Goal: Task Accomplishment & Management: Complete application form

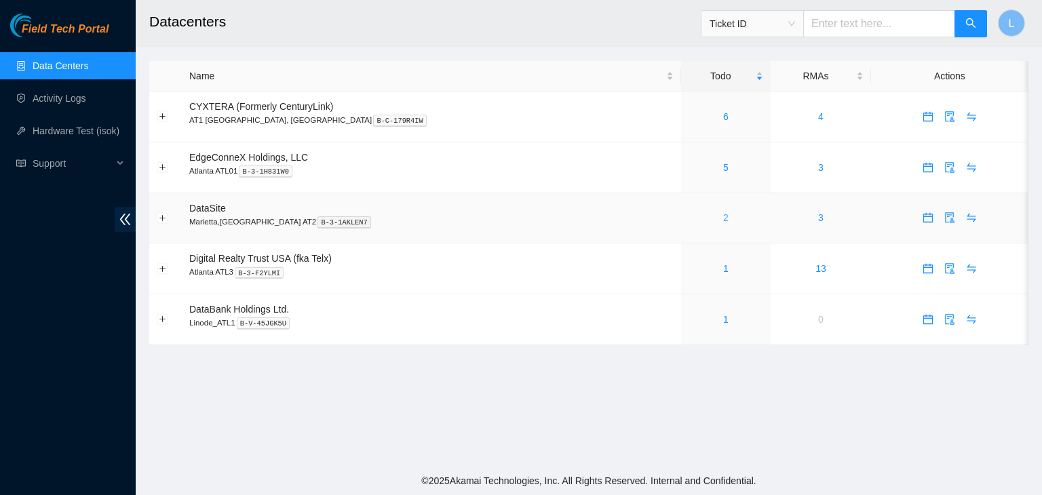
click at [723, 220] on link "2" at bounding box center [725, 217] width 5 height 11
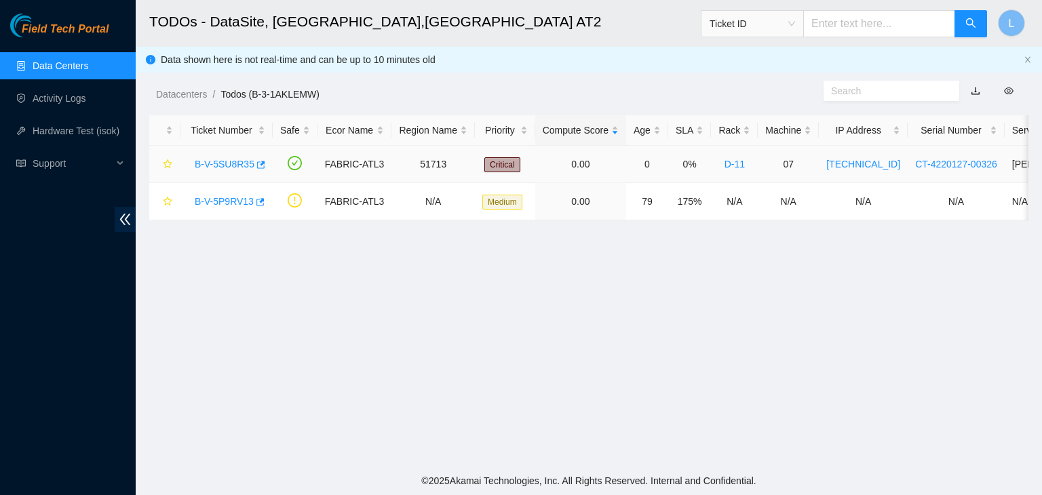
click at [219, 164] on link "B-V-5SU8R35" at bounding box center [225, 164] width 60 height 11
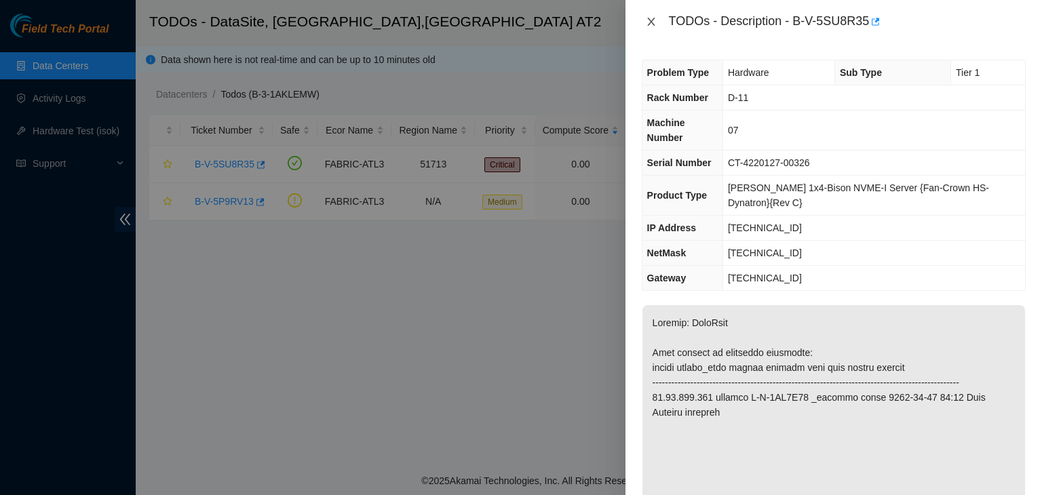
click at [652, 20] on icon "close" at bounding box center [650, 22] width 7 height 8
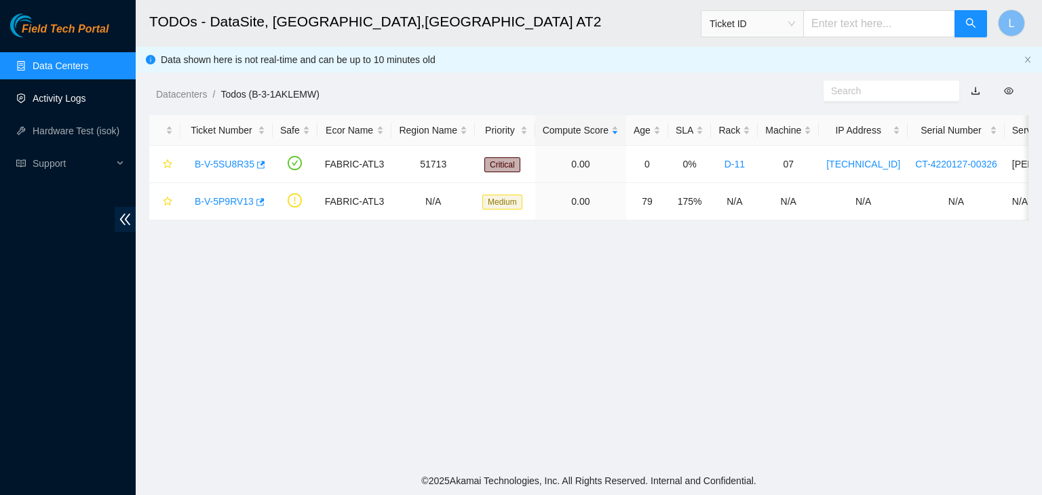
click at [75, 101] on link "Activity Logs" at bounding box center [60, 98] width 54 height 11
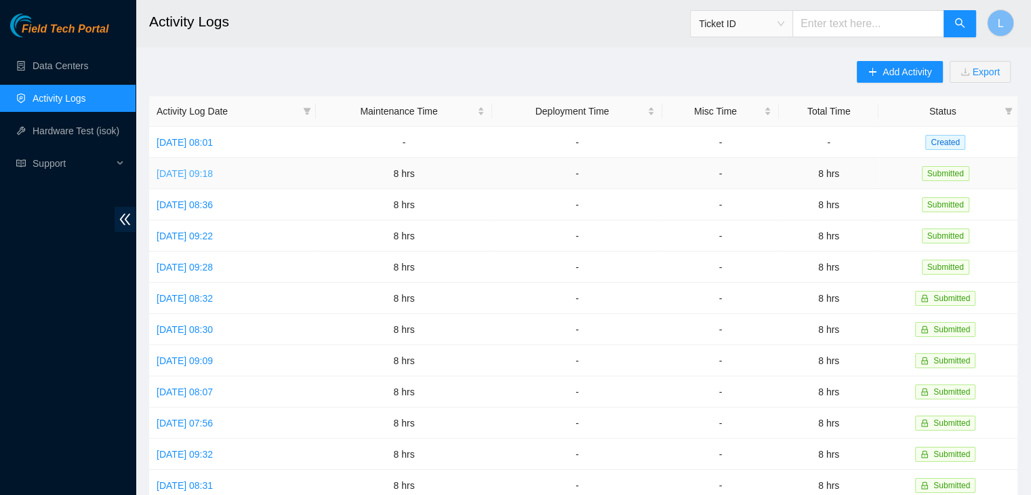
click at [213, 173] on link "[DATE] 09:18" at bounding box center [185, 173] width 56 height 11
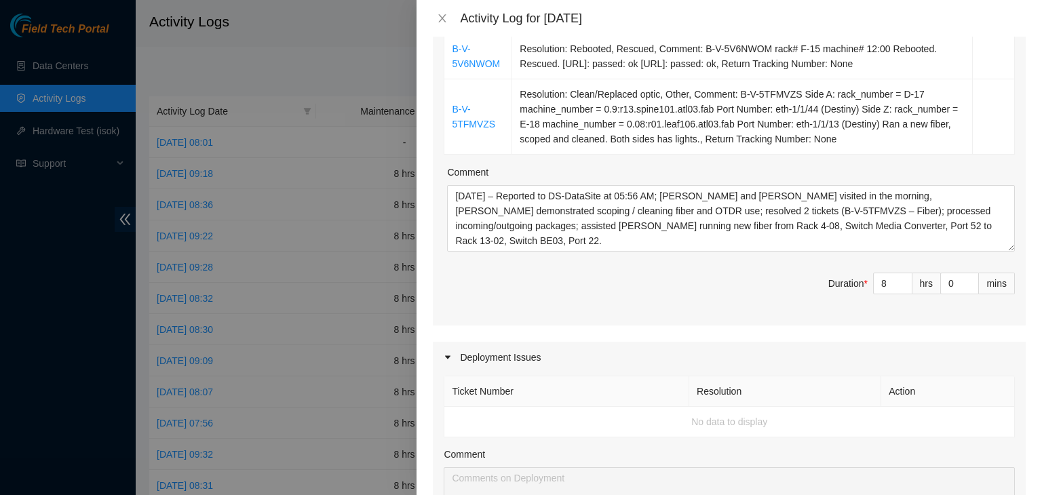
scroll to position [271, 0]
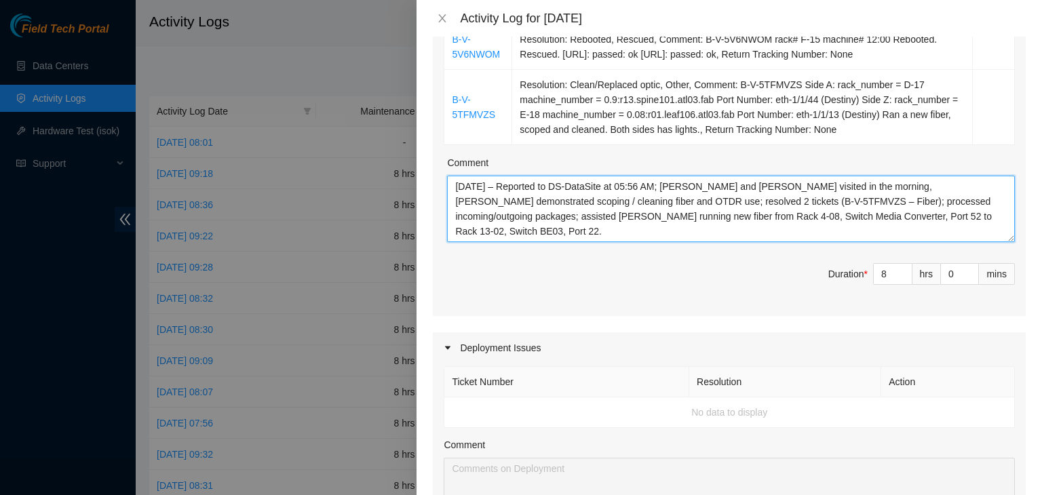
click at [795, 211] on textarea "[DATE] – Reported to DS-DataSite at 05:56 AM; [PERSON_NAME] and [PERSON_NAME] v…" at bounding box center [731, 209] width 568 height 66
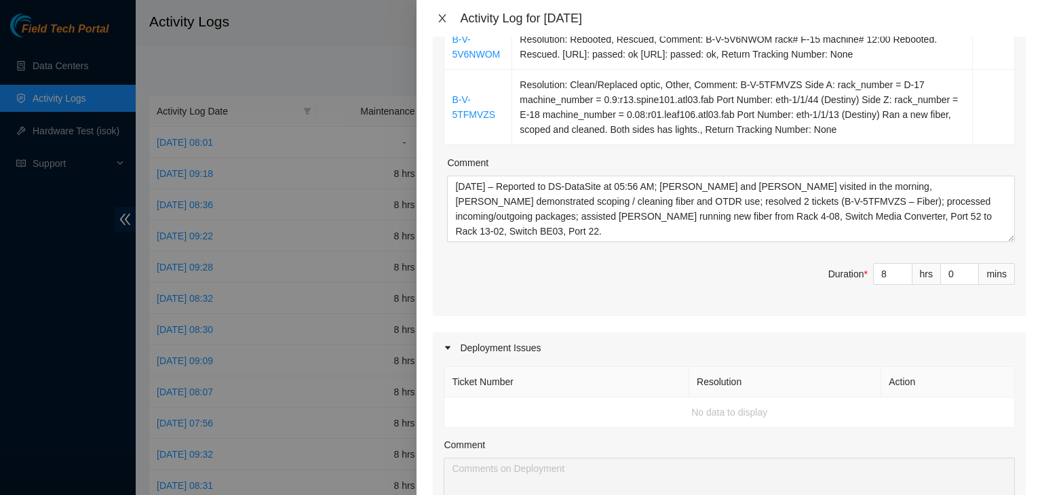
click at [448, 20] on button "Close" at bounding box center [442, 18] width 19 height 13
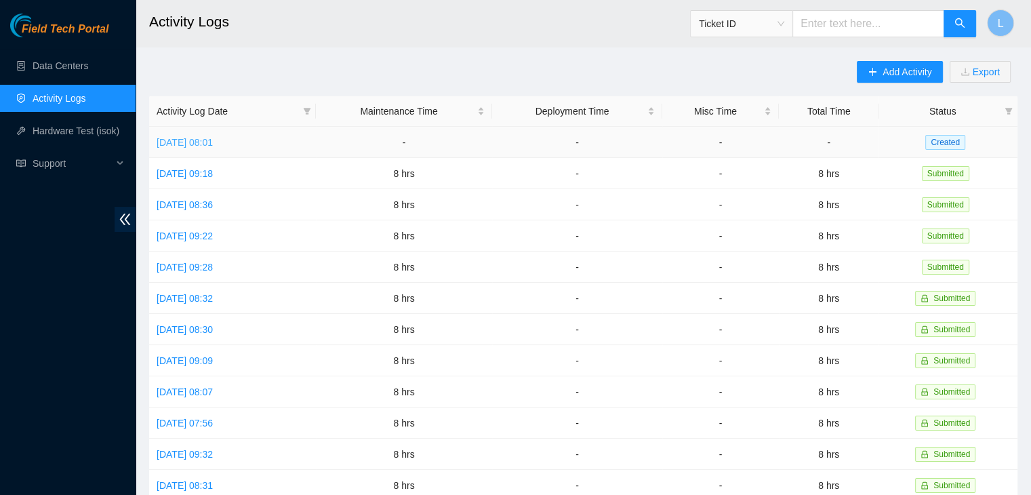
click at [213, 140] on link "[DATE] 08:01" at bounding box center [185, 142] width 56 height 11
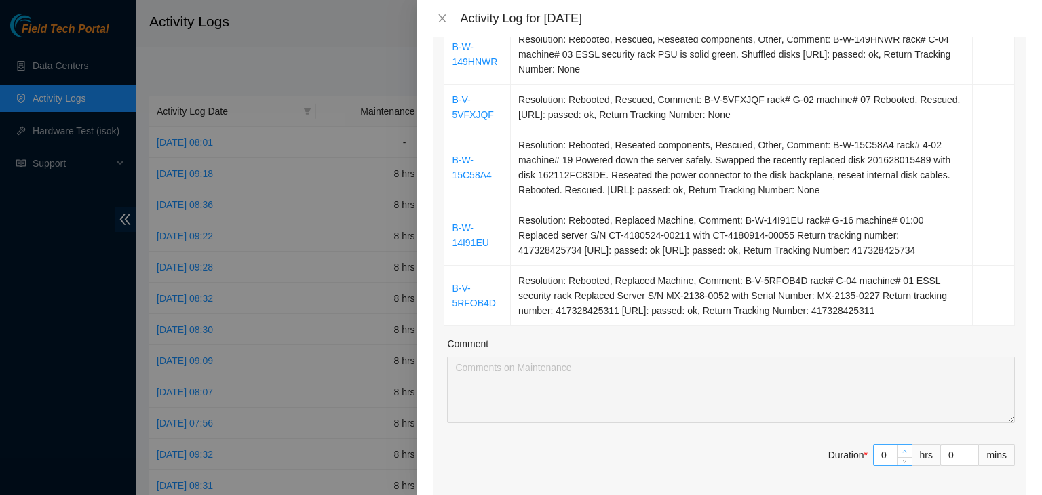
type input "1"
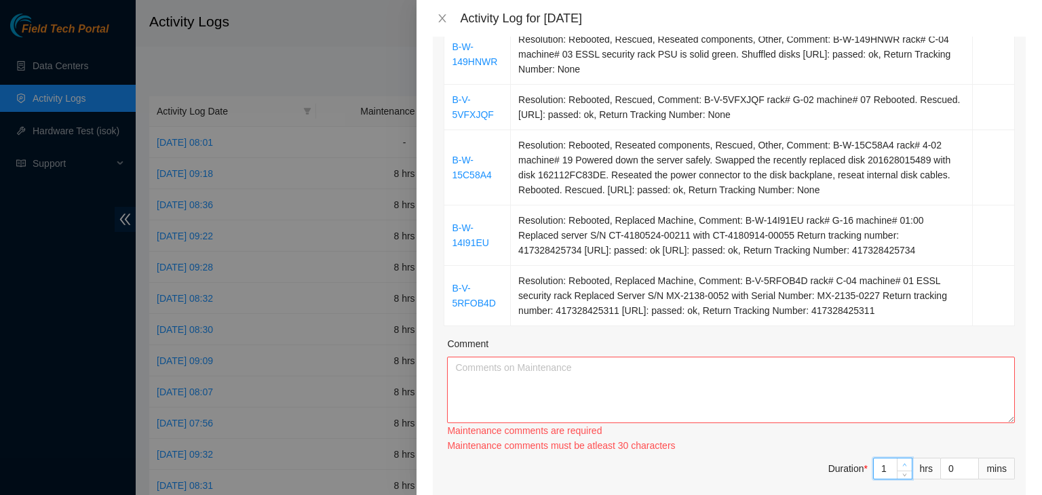
click at [902, 462] on icon "up" at bounding box center [904, 464] width 5 height 5
type input "2"
click at [901, 461] on span "up" at bounding box center [905, 465] width 8 height 8
type input "3"
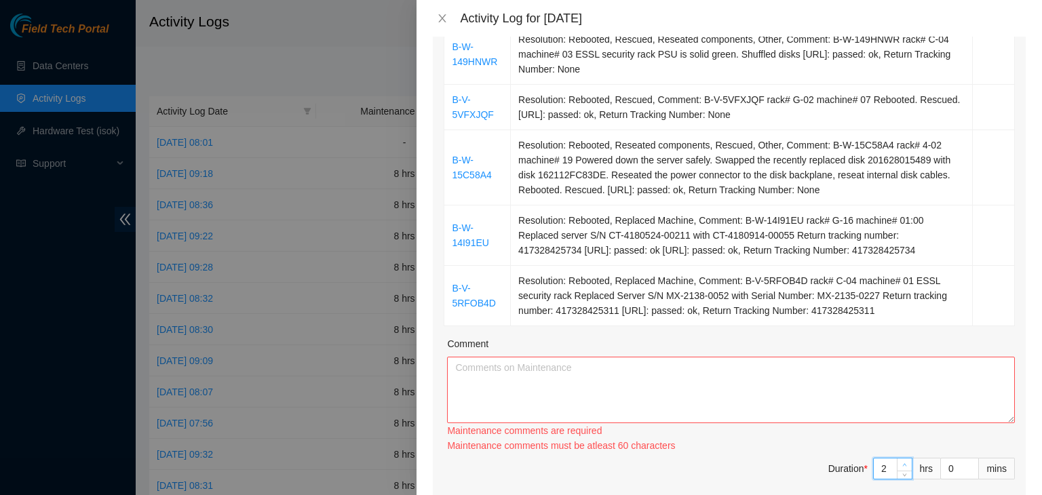
type input "3"
click at [901, 461] on span "up" at bounding box center [905, 465] width 8 height 8
type input "4"
click at [901, 461] on span "up" at bounding box center [905, 465] width 8 height 8
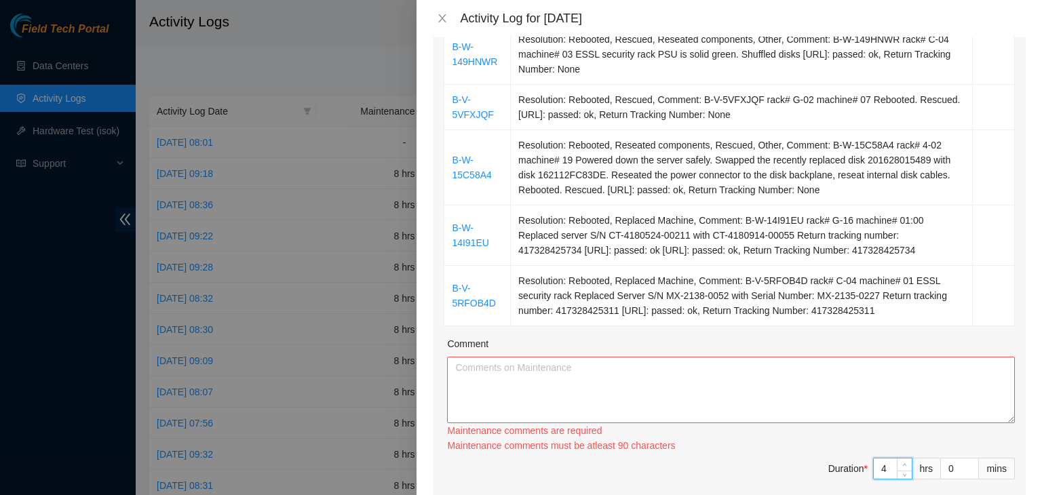
type input "5"
click at [901, 461] on span "up" at bounding box center [905, 465] width 8 height 8
type input "6"
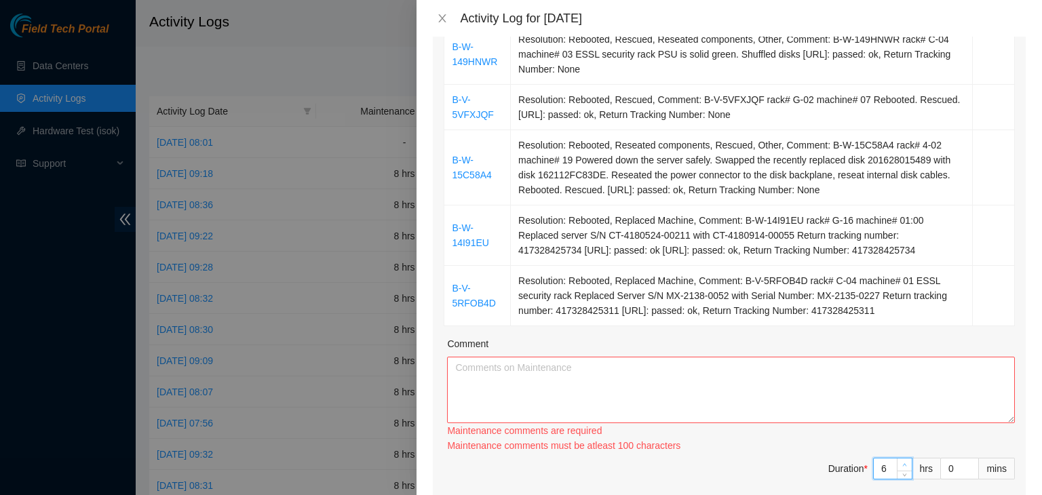
click at [901, 461] on span "up" at bounding box center [905, 465] width 8 height 8
type input "7"
click at [901, 461] on span "up" at bounding box center [905, 465] width 8 height 8
type input "8"
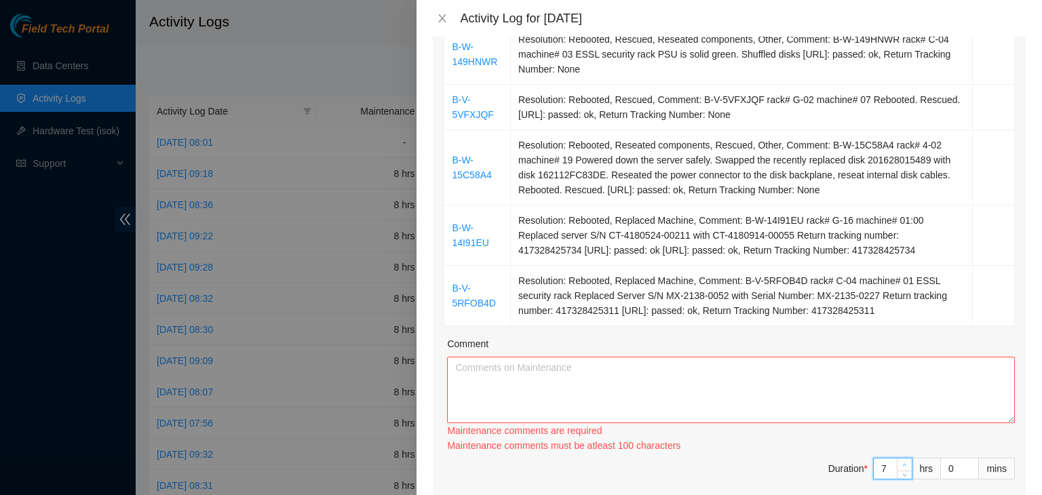
type input "8"
click at [901, 461] on span "up" at bounding box center [905, 465] width 8 height 8
click at [669, 378] on textarea "Comment" at bounding box center [731, 390] width 568 height 66
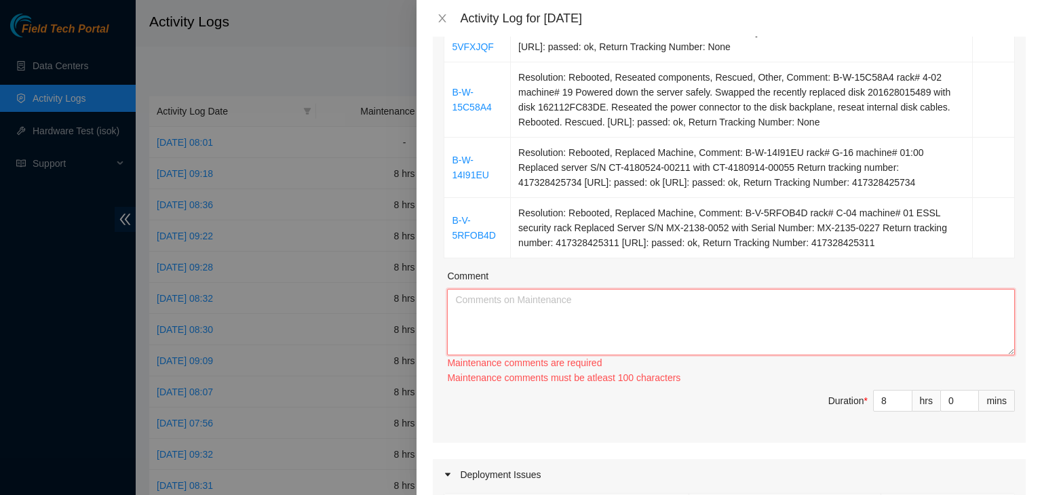
paste textarea "[DATE] – Reported to DS-DataSite at 05:56 AM; [PERSON_NAME] and [PERSON_NAME] v…"
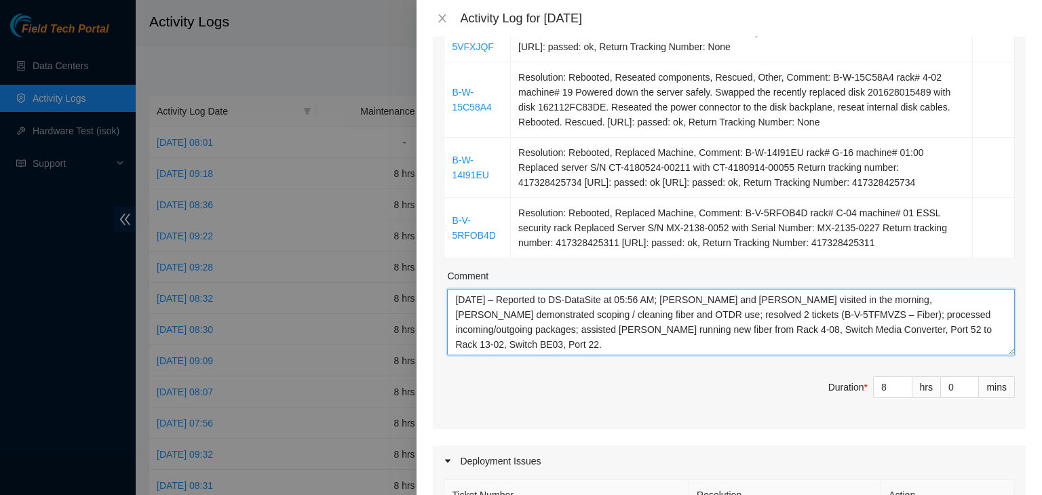
drag, startPoint x: 638, startPoint y: 295, endPoint x: 653, endPoint y: 292, distance: 15.2
click at [639, 295] on textarea "[DATE] – Reported to DS-DataSite at 05:56 AM; [PERSON_NAME] and [PERSON_NAME] v…" at bounding box center [731, 322] width 568 height 66
drag, startPoint x: 675, startPoint y: 299, endPoint x: 581, endPoint y: 319, distance: 96.4
click at [581, 319] on textarea "[DATE] – Reported to DS-DataSite at 06:28 AM; [PERSON_NAME] and [PERSON_NAME] v…" at bounding box center [731, 322] width 568 height 66
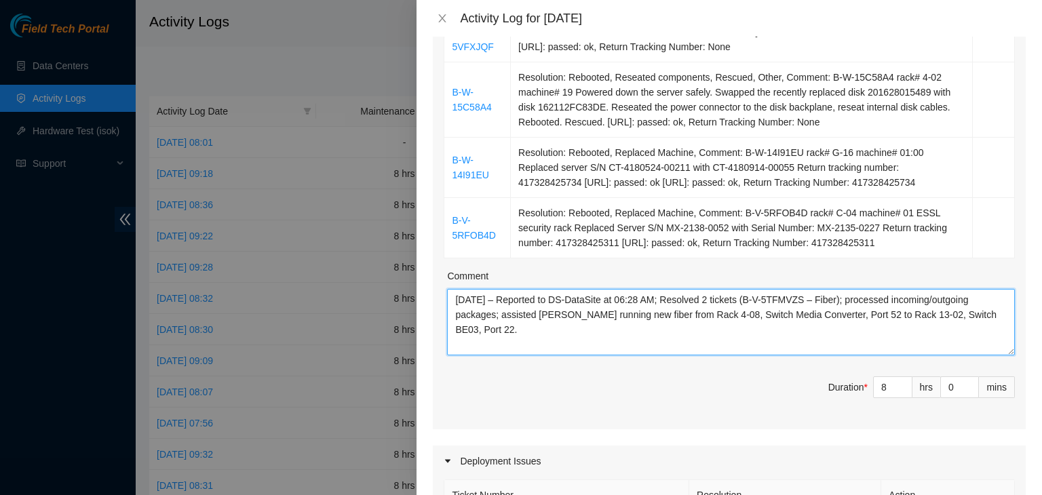
click at [717, 300] on textarea "[DATE] – Reported to DS-DataSite at 06:28 AM; Resolved 2 tickets (B-V-5TFMVZS –…" at bounding box center [731, 322] width 568 height 66
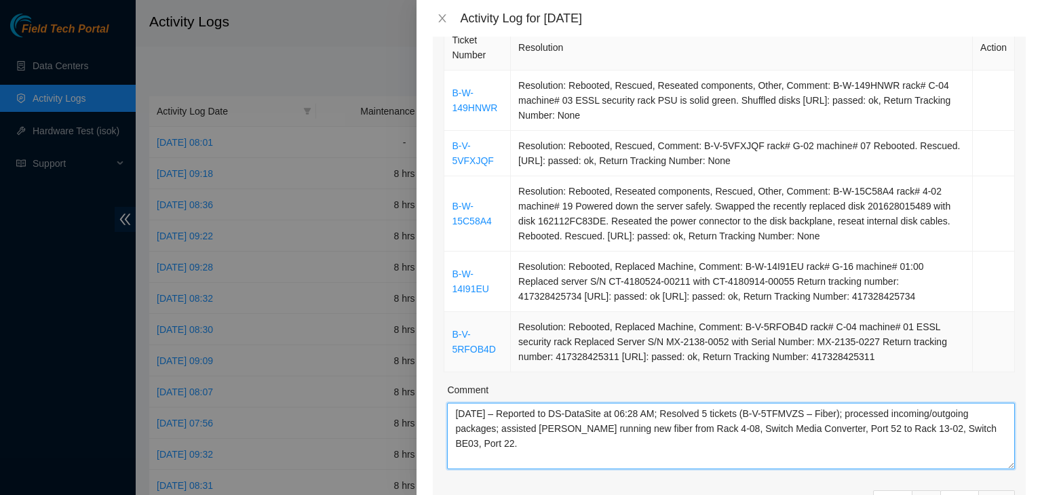
scroll to position [203, 0]
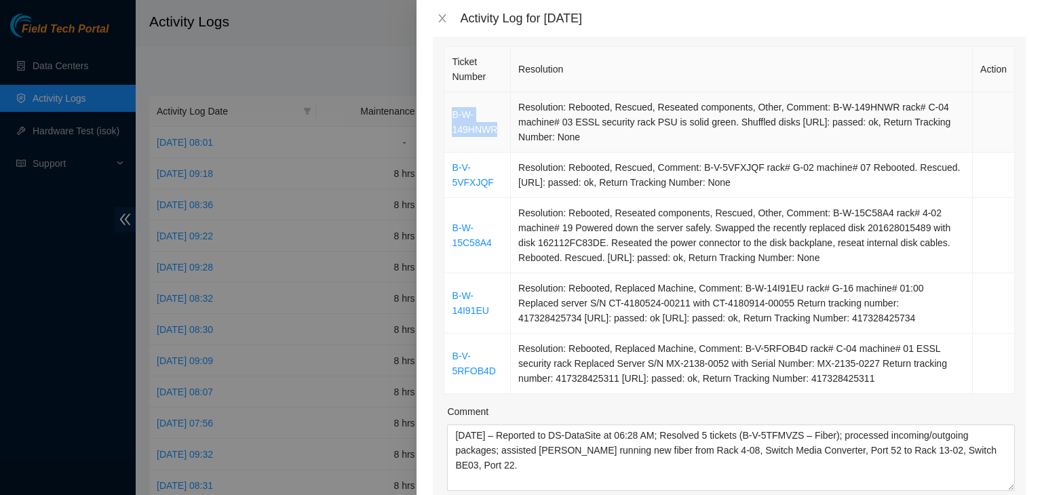
drag, startPoint x: 499, startPoint y: 136, endPoint x: 452, endPoint y: 120, distance: 50.2
click at [452, 120] on td "B-W-149HNWR" at bounding box center [477, 122] width 66 height 60
copy link "B-W-149HNWR"
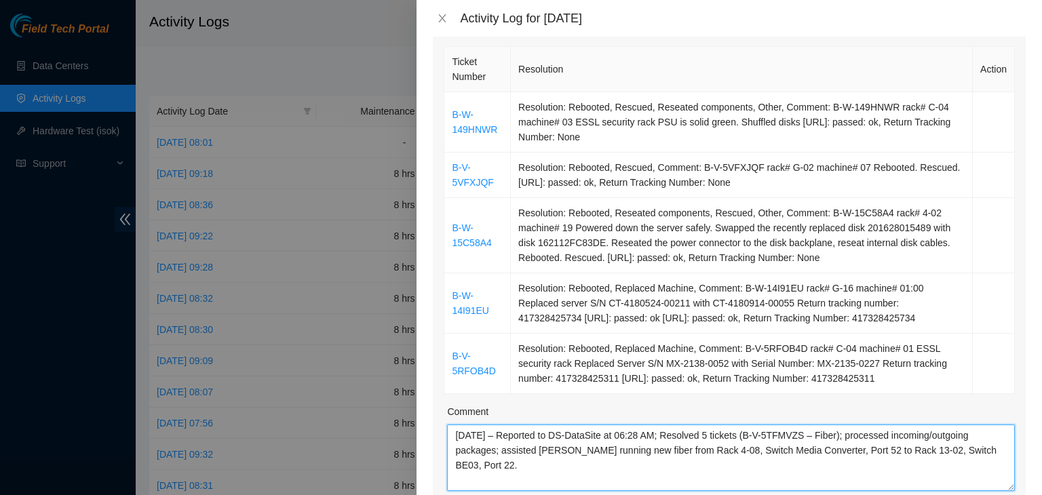
drag, startPoint x: 745, startPoint y: 435, endPoint x: 755, endPoint y: 432, distance: 9.9
click at [745, 433] on textarea "[DATE] – Reported to DS-DataSite at 06:28 AM; Resolved 5 tickets (B-V-5TFMVZS –…" at bounding box center [731, 458] width 568 height 66
paste textarea "B-W-149HNWR"
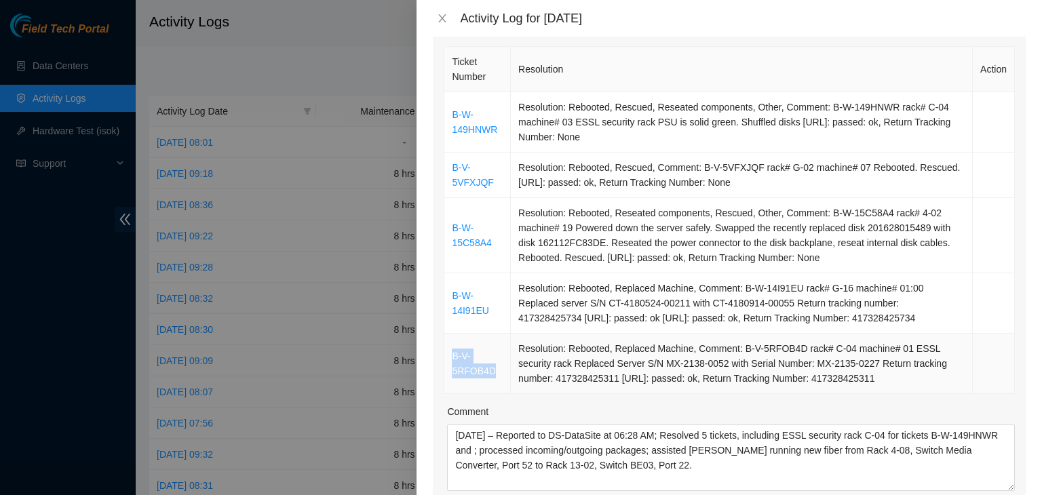
drag, startPoint x: 446, startPoint y: 357, endPoint x: 493, endPoint y: 367, distance: 47.7
click at [493, 367] on td "B-V-5RFOB4D" at bounding box center [477, 364] width 66 height 60
copy link "B-V-5RFOB4D"
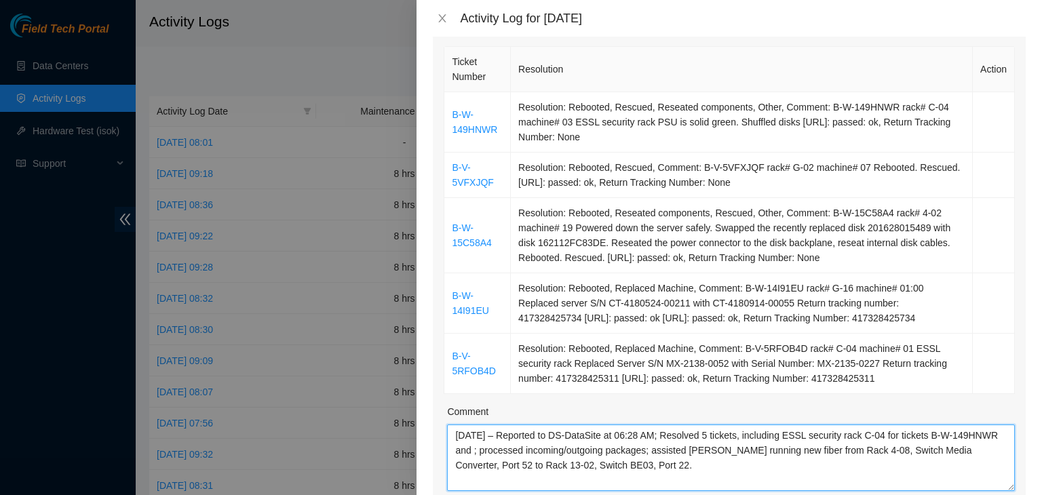
click at [517, 448] on textarea "[DATE] – Reported to DS-DataSite at 06:28 AM; Resolved 5 tickets, including ESS…" at bounding box center [731, 458] width 568 height 66
paste textarea "B-V-5RFOB4D"
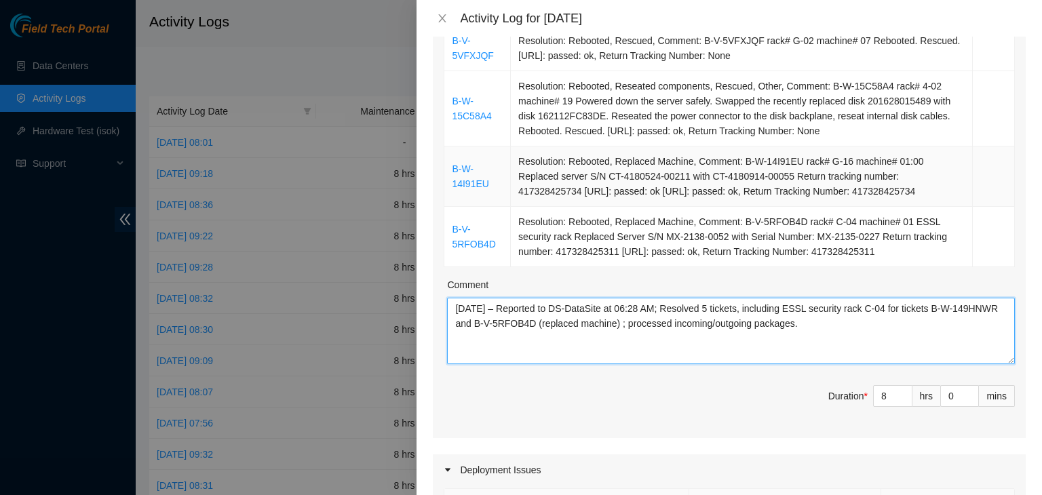
scroll to position [339, 0]
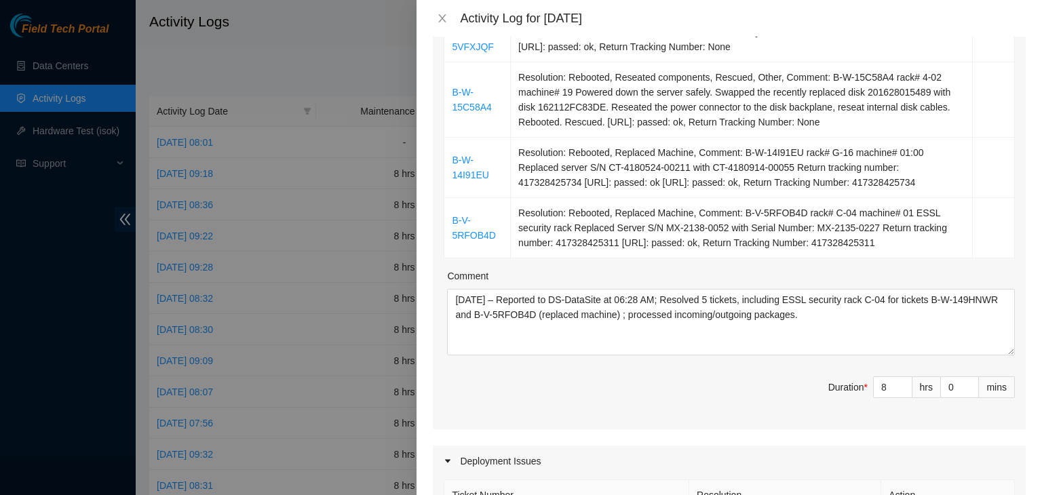
click at [1024, 359] on div "Note: This activity log is for informational purposes only. You will not be pai…" at bounding box center [728, 266] width 625 height 458
click at [909, 338] on textarea "[DATE] – Reported to DS-DataSite at 06:28 AM; Resolved 5 tickets, including ESS…" at bounding box center [731, 322] width 568 height 66
paste textarea "resolved 5 tickets, including ESSL Security rack C-04 (Tickets B-W-149HNWR and …"
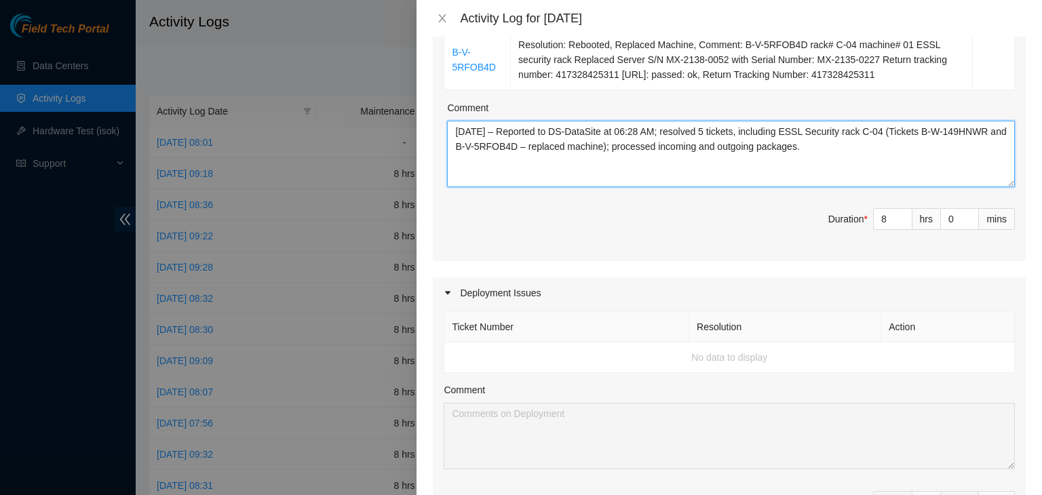
scroll to position [475, 0]
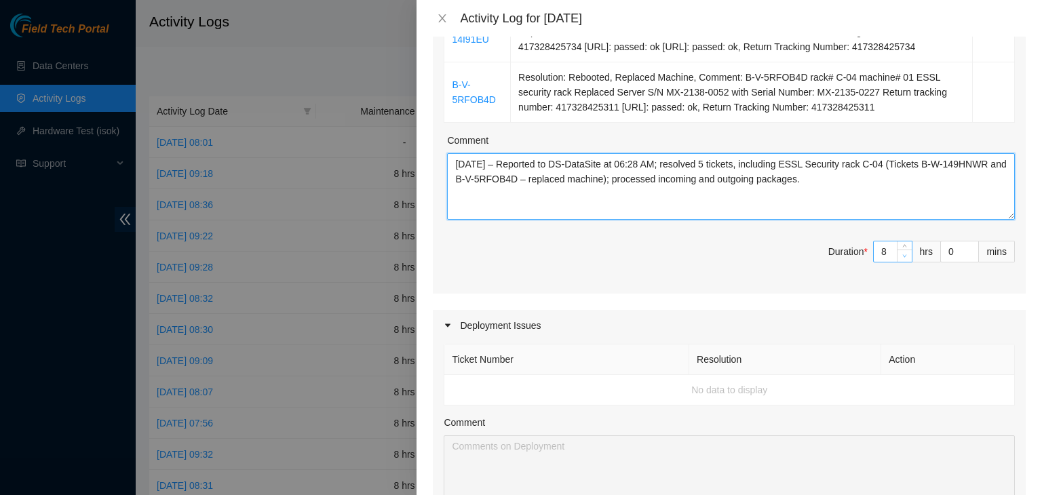
type textarea "[DATE] – Reported to DS-DataSite at 06:28 AM; resolved 5 tickets, including ESS…"
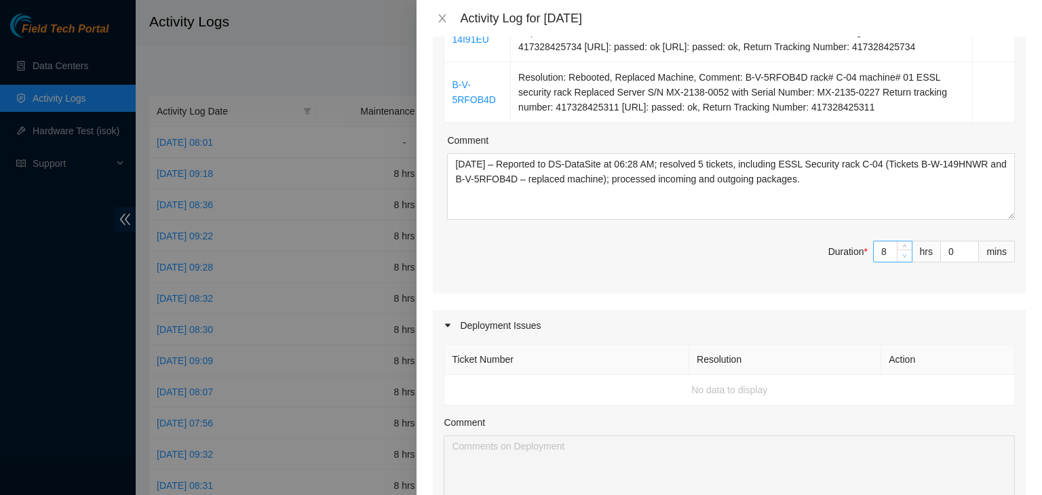
type input "7"
click at [902, 254] on icon "down" at bounding box center [904, 256] width 5 height 5
type input "6"
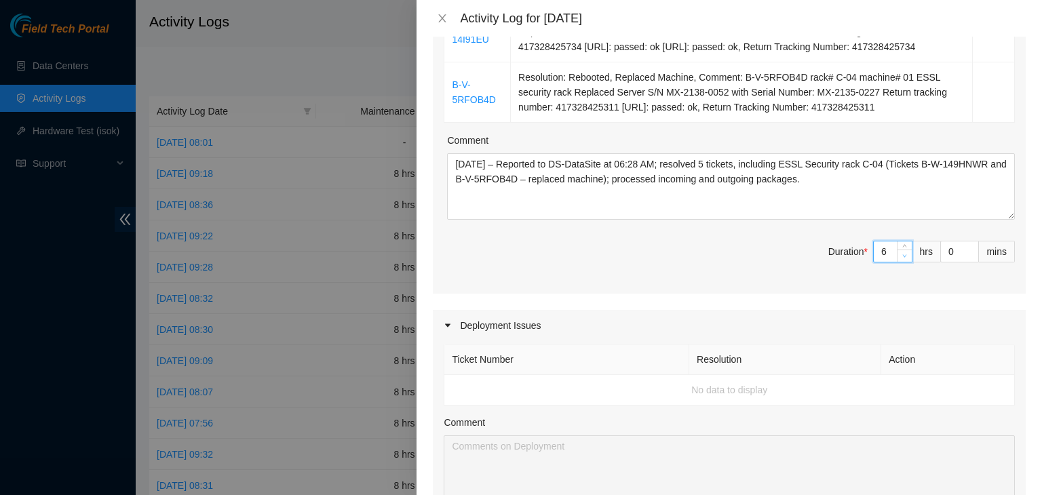
click at [902, 254] on icon "down" at bounding box center [904, 256] width 5 height 5
click at [880, 285] on div "Ticket Number Resolution Action B-W-149HNWR Resolution: Rebooted, Rescued, Rese…" at bounding box center [729, 32] width 593 height 521
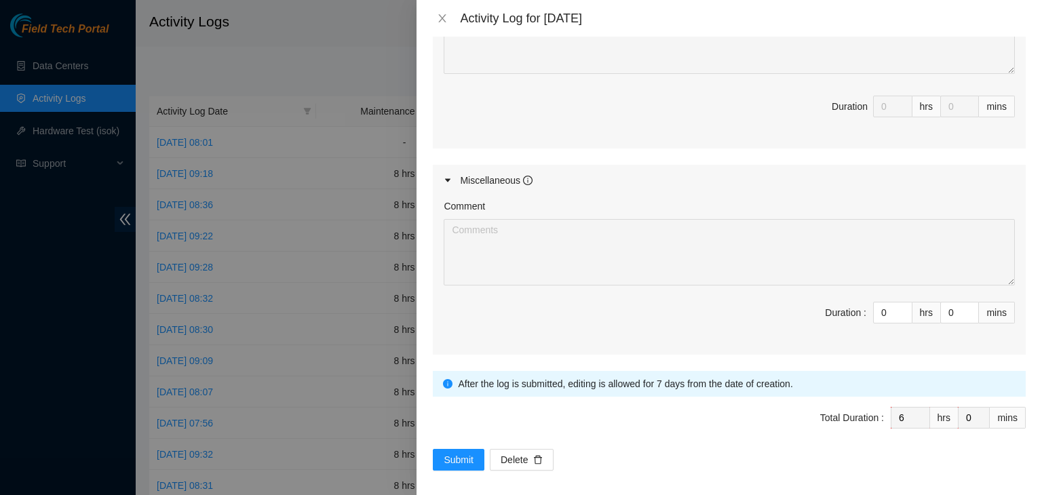
scroll to position [906, 0]
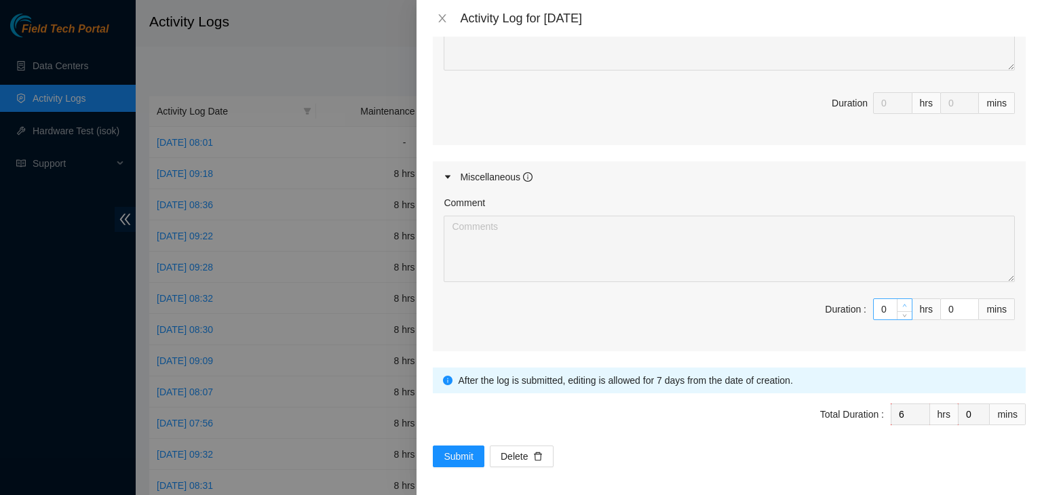
type input "1"
type input "7"
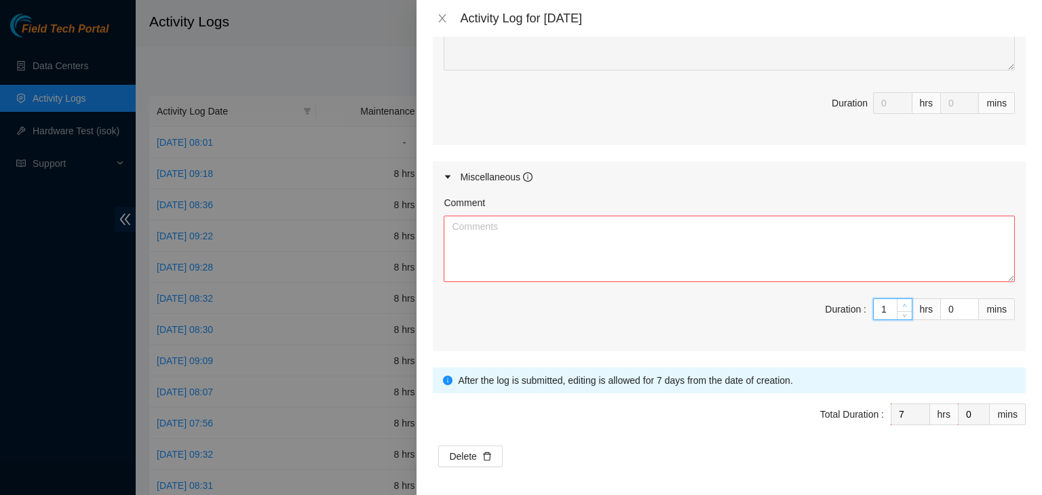
click at [902, 303] on icon "up" at bounding box center [904, 305] width 5 height 5
type input "2"
type input "8"
click at [902, 303] on icon "up" at bounding box center [904, 305] width 5 height 5
click at [536, 237] on textarea "Comment" at bounding box center [728, 249] width 571 height 66
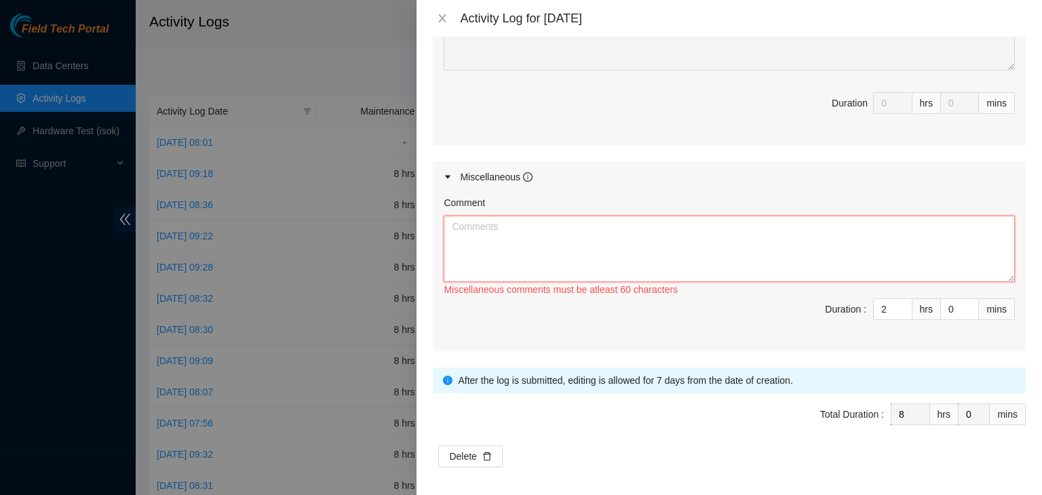
paste textarea "Working on ticket B-V-5P9RV13. A-Side was scoped and cleaned, but the Z-Side ro…"
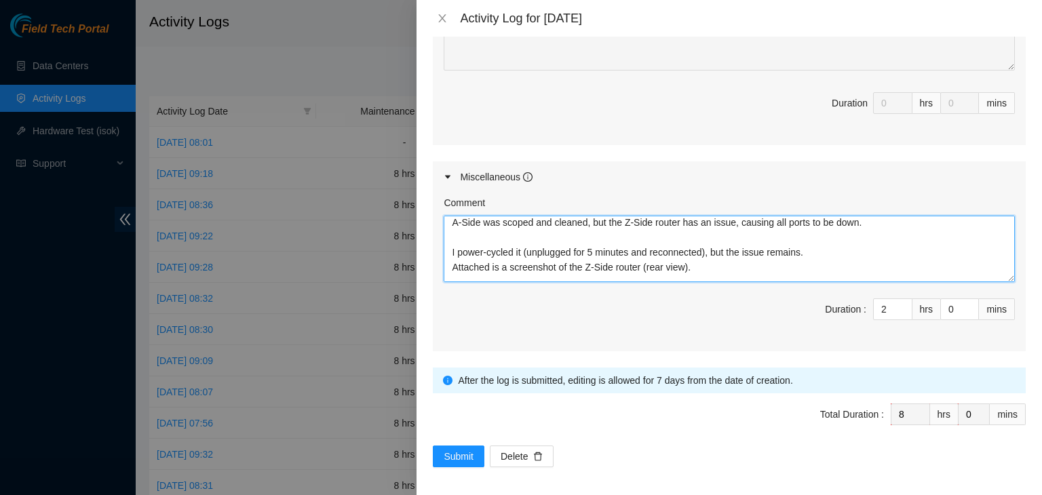
scroll to position [0, 0]
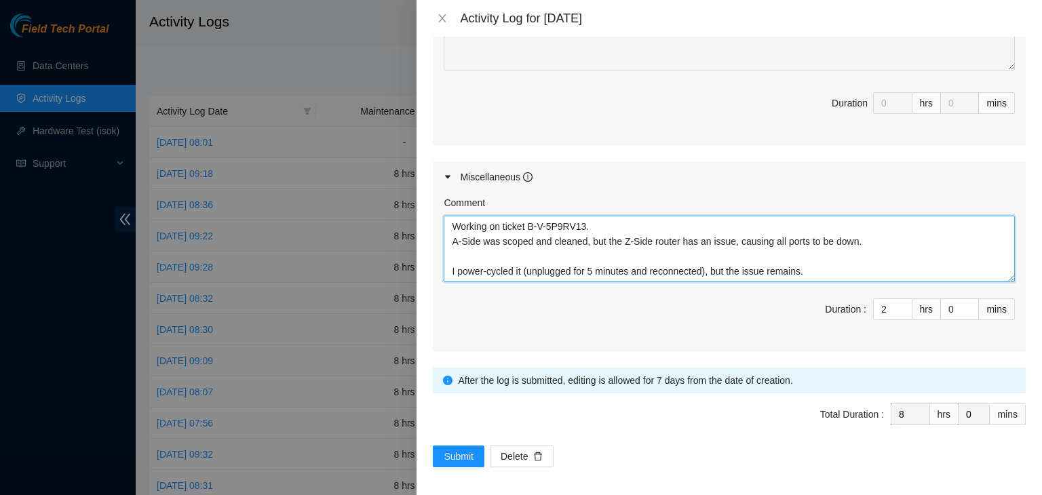
click at [454, 246] on textarea "Working on ticket B-V-5P9RV13. A-Side was scoped and cleaned, but the Z-Side ro…" at bounding box center [728, 249] width 571 height 66
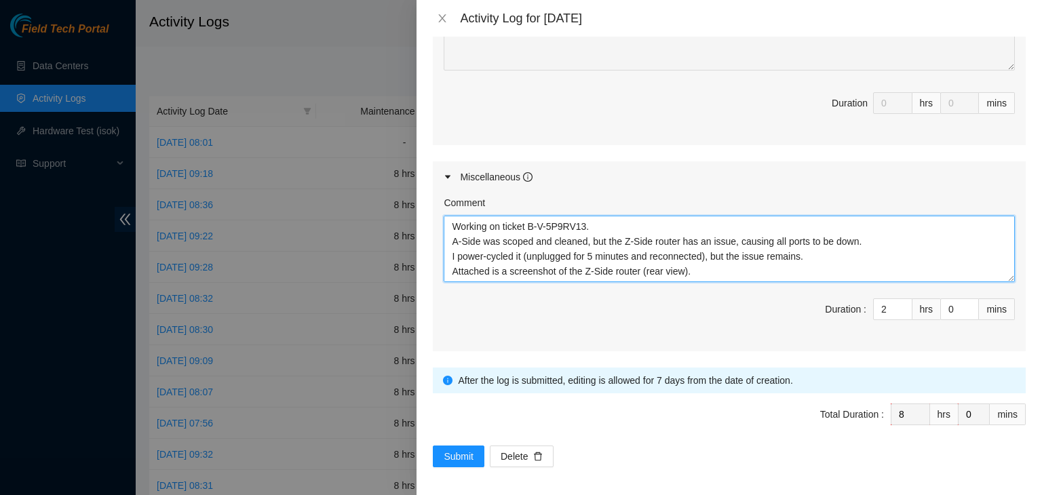
scroll to position [11, 0]
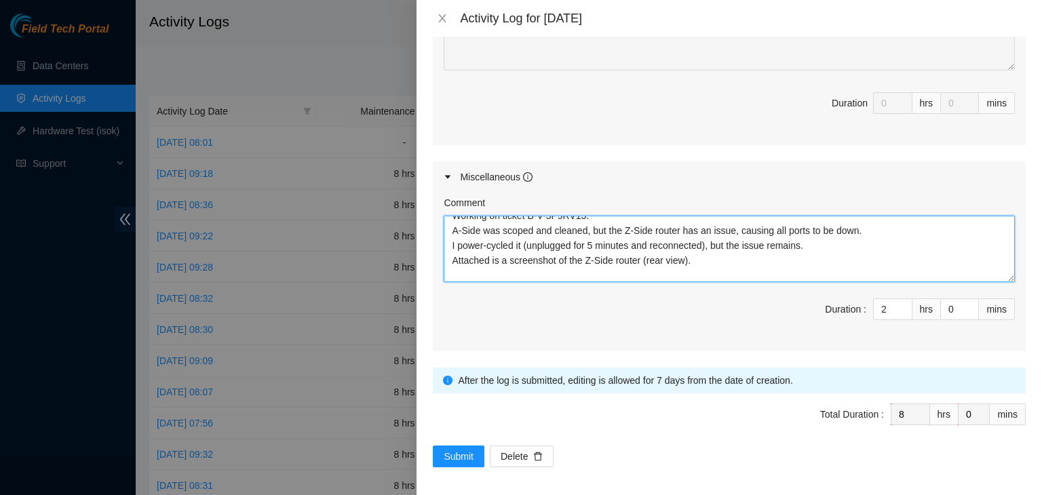
paste textarea "[PERSON_NAME] [DATE] 11:37 AM • r04.leaf101.atl03.fab <-- This is the down rout…"
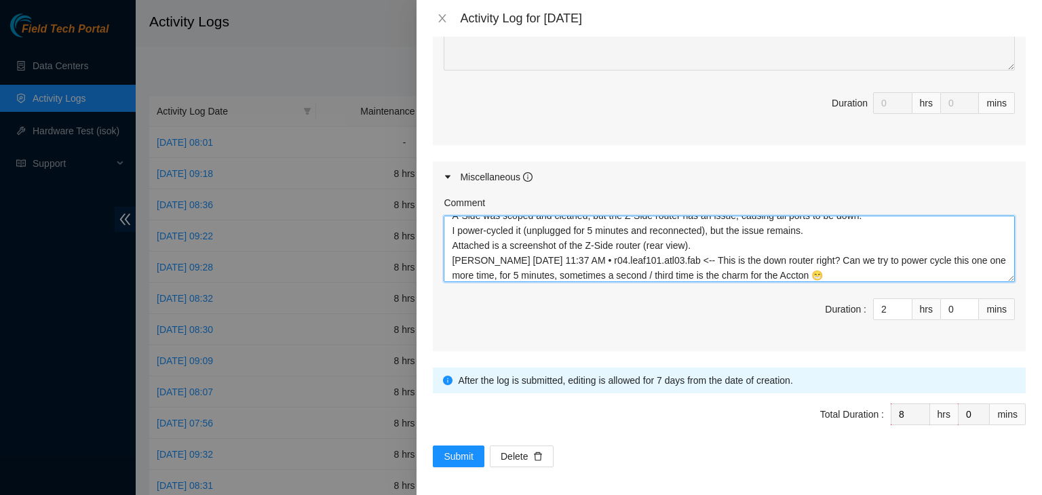
scroll to position [41, 0]
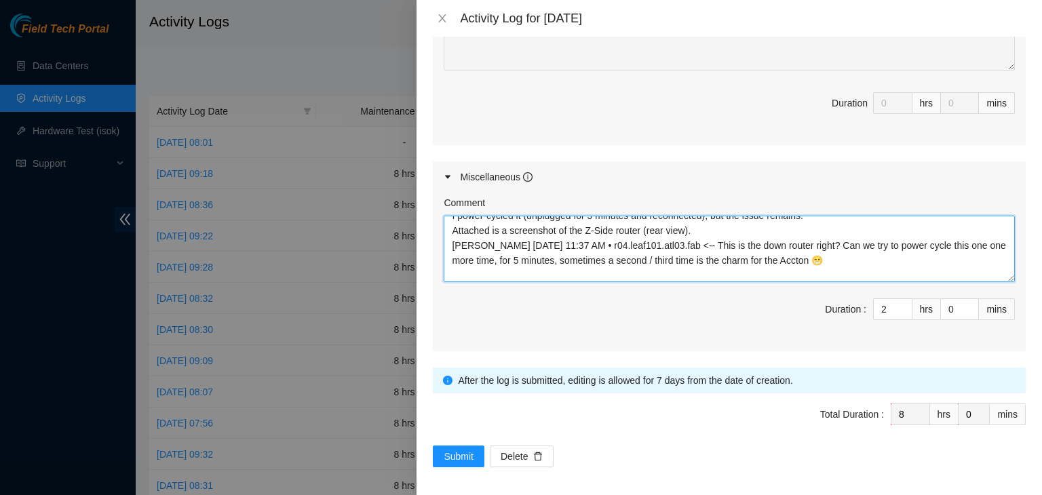
paste textarea "You [DATE] 11:53 AM • This time I unplugged the power cables for around 10 minu…"
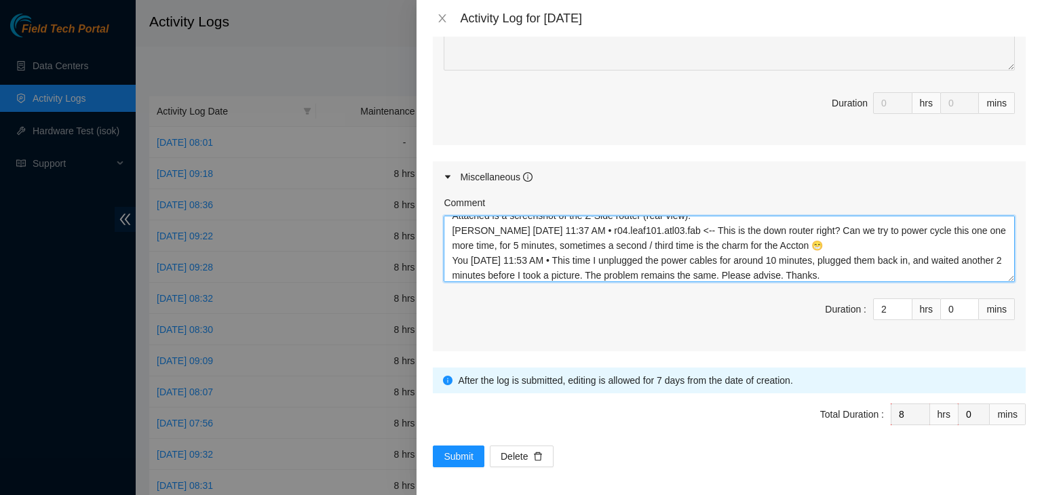
scroll to position [71, 0]
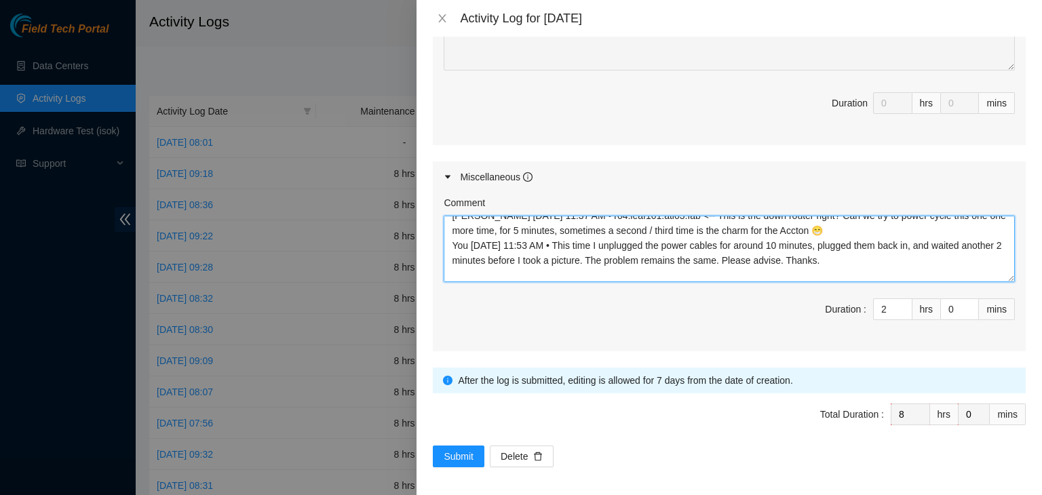
paste textarea "[PERSON_NAME] [DATE] 12:02 PM • oh boy. by chance do you all have a spare accto…"
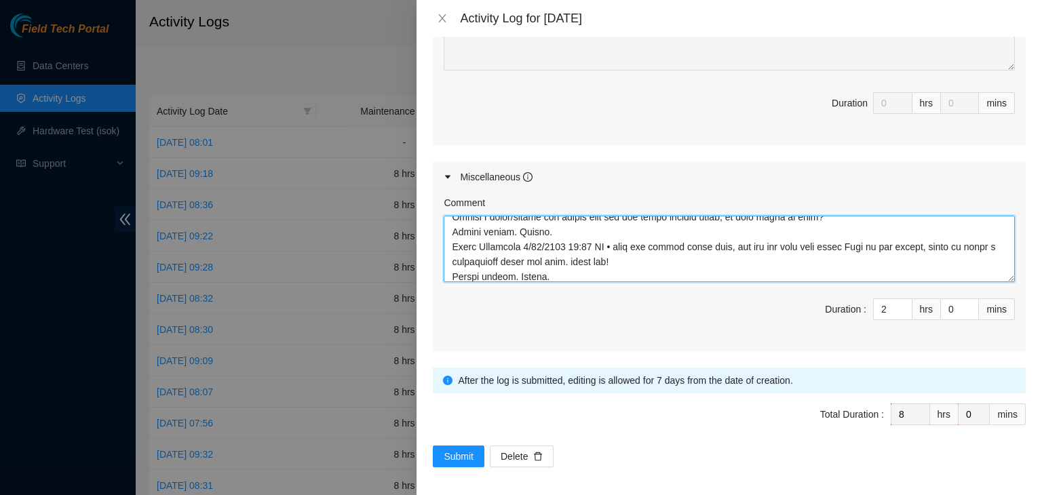
scroll to position [239, 0]
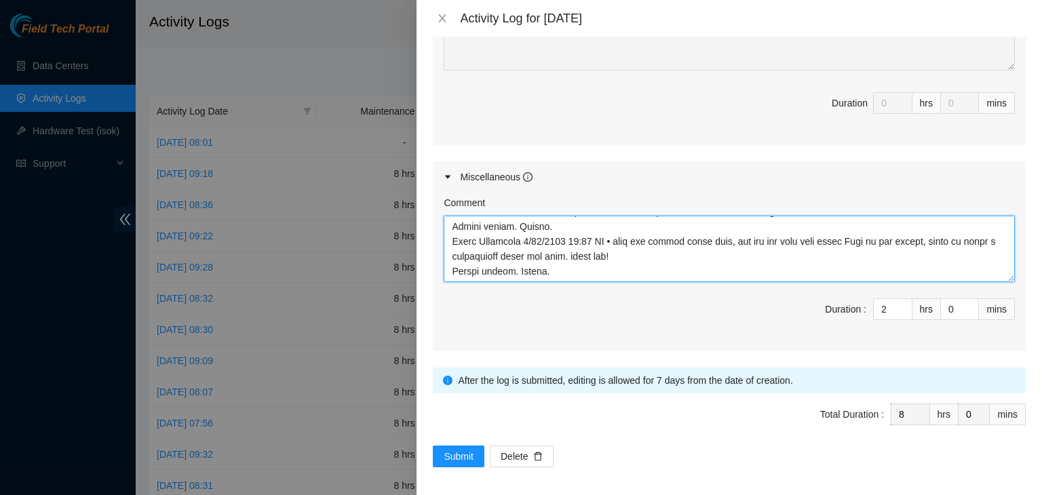
drag, startPoint x: 576, startPoint y: 272, endPoint x: 449, endPoint y: 264, distance: 127.7
click at [449, 264] on textarea "Comment" at bounding box center [728, 249] width 571 height 66
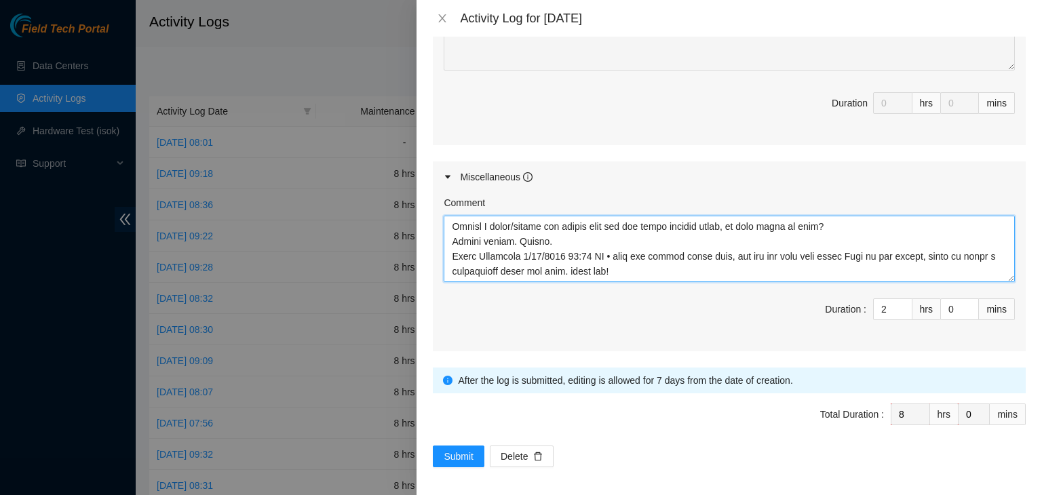
scroll to position [224, 0]
paste textarea "scoped/cleaned, but Z-Side router issue caused all ports down. Power-cycled (5 …"
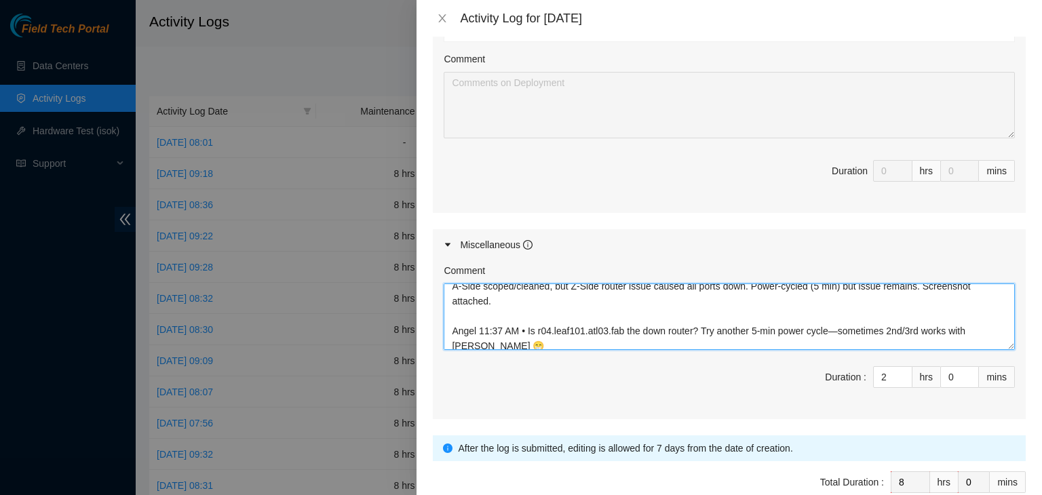
scroll to position [0, 0]
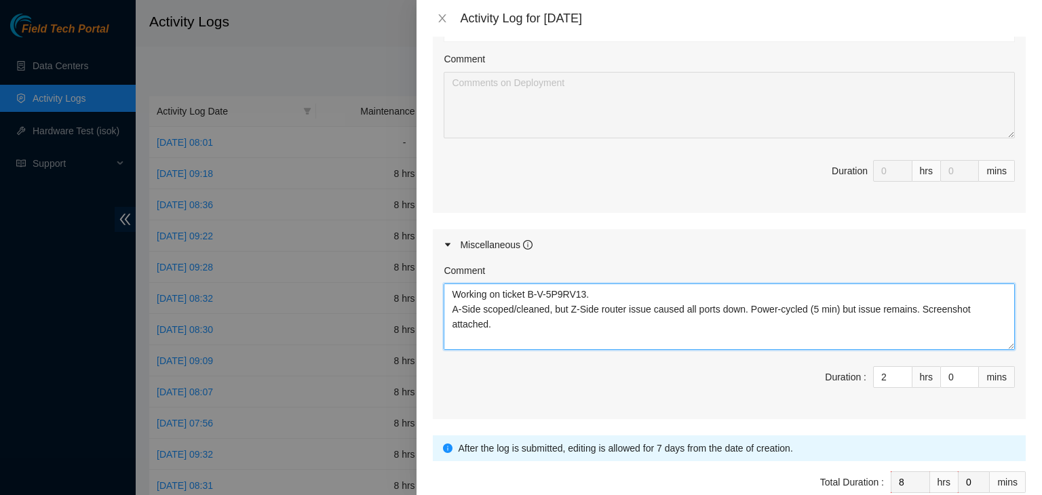
click at [538, 321] on textarea "Working on ticket B-V-5P9RV13. A-Side scoped/cleaned, but Z-Side router issue c…" at bounding box center [728, 316] width 571 height 66
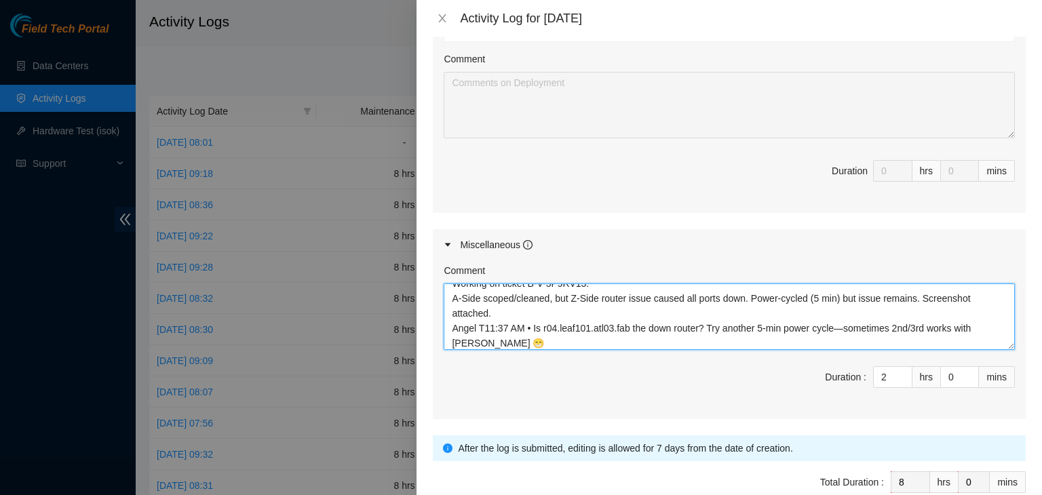
paste textarea "omasetti"
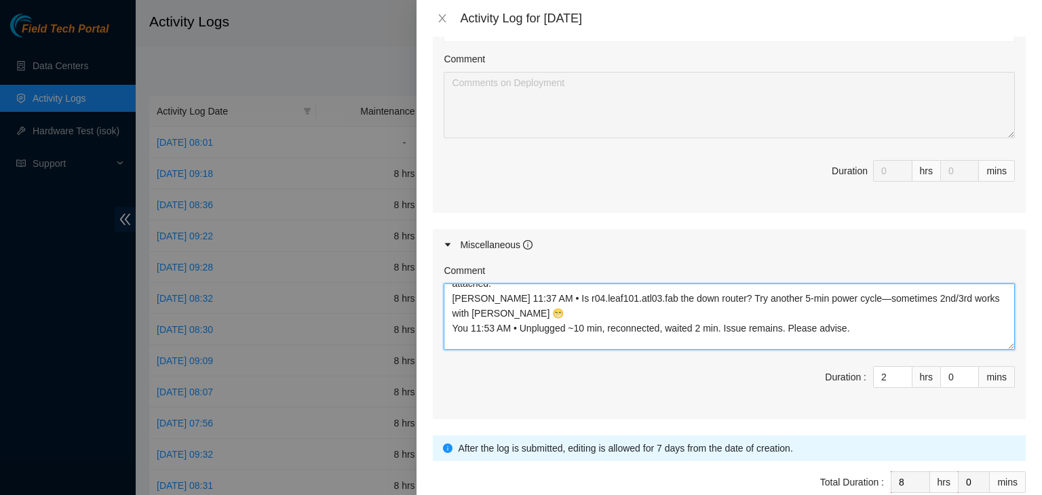
scroll to position [56, 0]
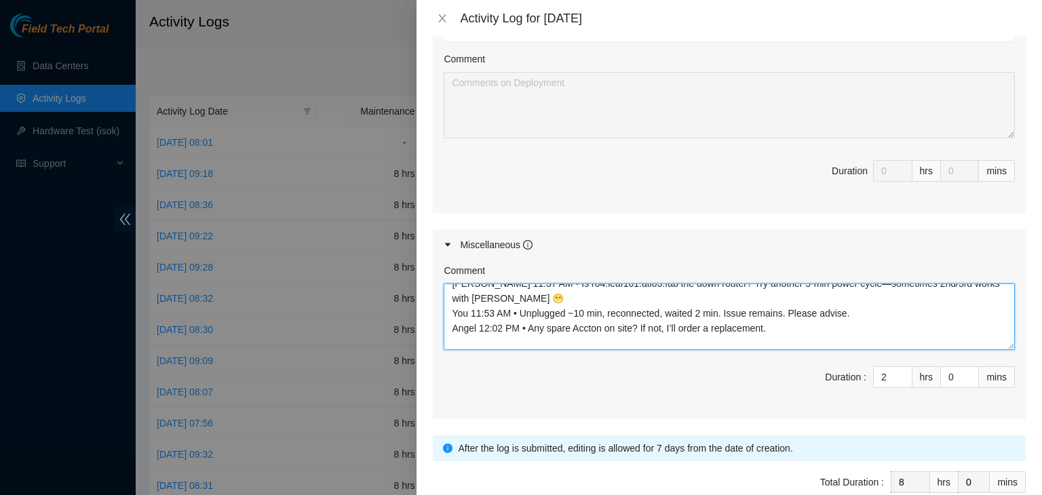
paste textarea "[PERSON_NAME]"
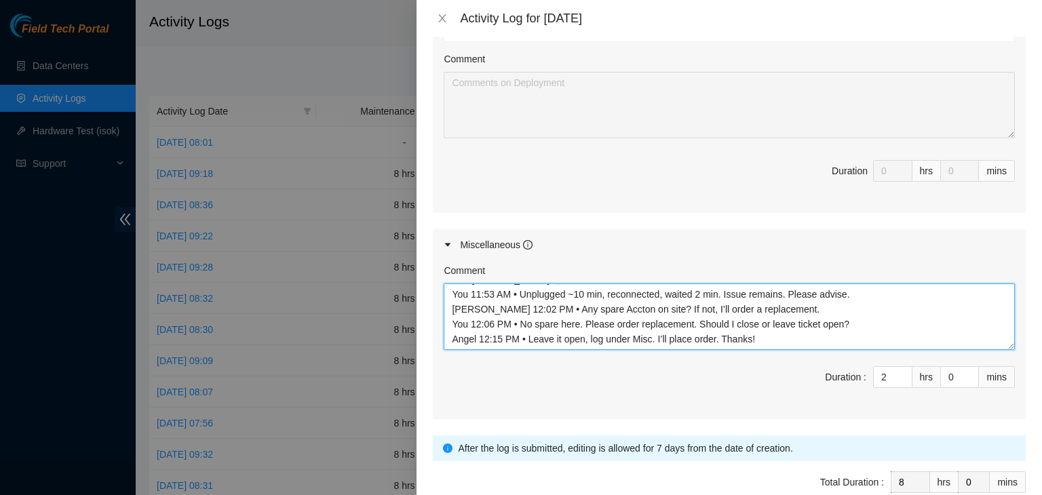
scroll to position [75, 0]
paste textarea "[PERSON_NAME]"
click at [803, 337] on textarea "Working on ticket B-V-5P9RV13. A-Side scoped/cleaned, but Z-Side router issue c…" at bounding box center [728, 316] width 571 height 66
paste textarea "You [DATE] 12:16 PM • Will do. Thanks Angel 👍🏻"
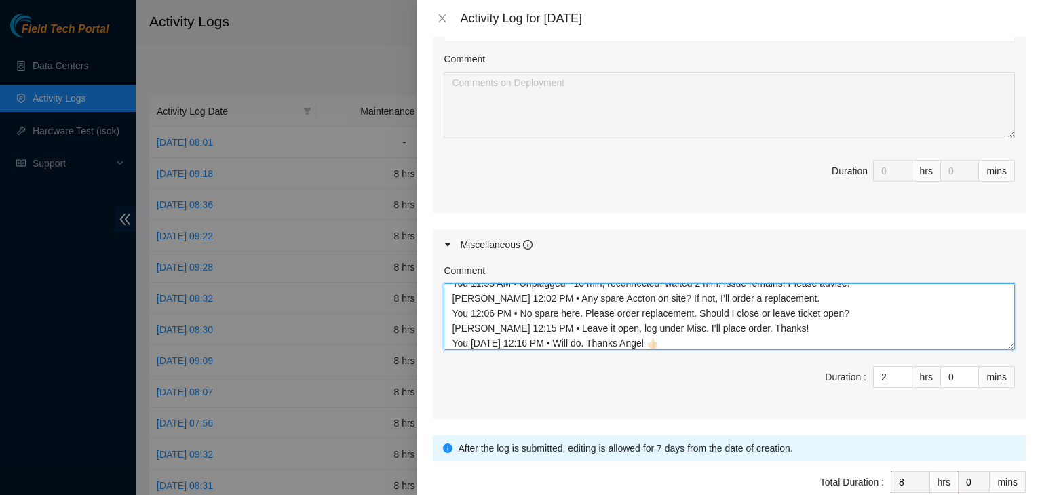
scroll to position [90, 0]
drag, startPoint x: 631, startPoint y: 342, endPoint x: 656, endPoint y: 340, distance: 25.2
click at [656, 340] on textarea "Working on ticket B-V-5P9RV13. A-Side scoped/cleaned, but Z-Side router issue c…" at bounding box center [728, 316] width 571 height 66
drag, startPoint x: 716, startPoint y: 334, endPoint x: 448, endPoint y: 336, distance: 268.5
click at [448, 336] on textarea "Working on ticket B-V-5P9RV13. A-Side scoped/cleaned, but Z-Side router issue c…" at bounding box center [728, 316] width 571 height 66
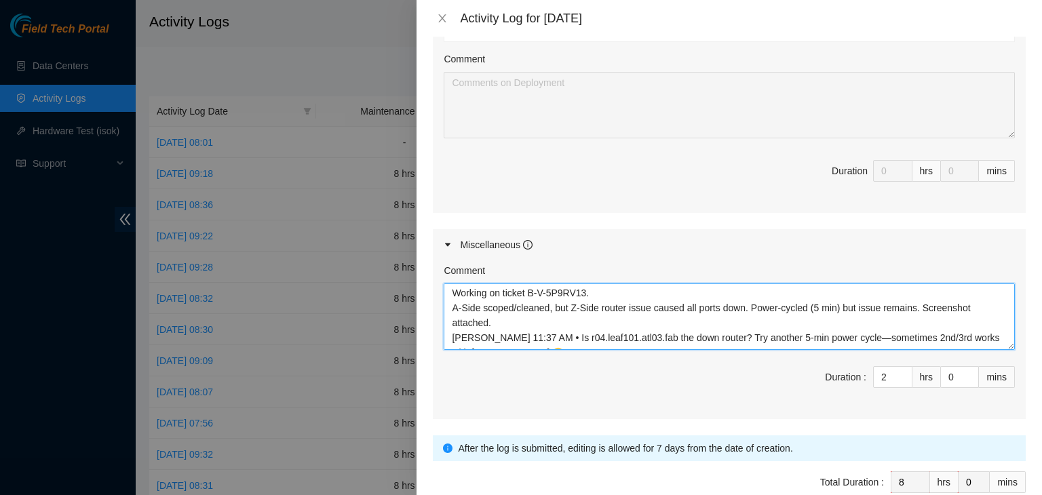
scroll to position [0, 0]
drag, startPoint x: 450, startPoint y: 291, endPoint x: 513, endPoint y: 316, distance: 67.2
click at [513, 316] on textarea "Working on ticket B-V-5P9RV13. A-Side scoped/cleaned, but Z-Side router issue c…" at bounding box center [728, 316] width 571 height 66
paste textarea "[DATE] – Ticket B-V-5P9RV13 A-Side (D-17, r09.spine101.atl03.fab, S/N AAA2034AA…"
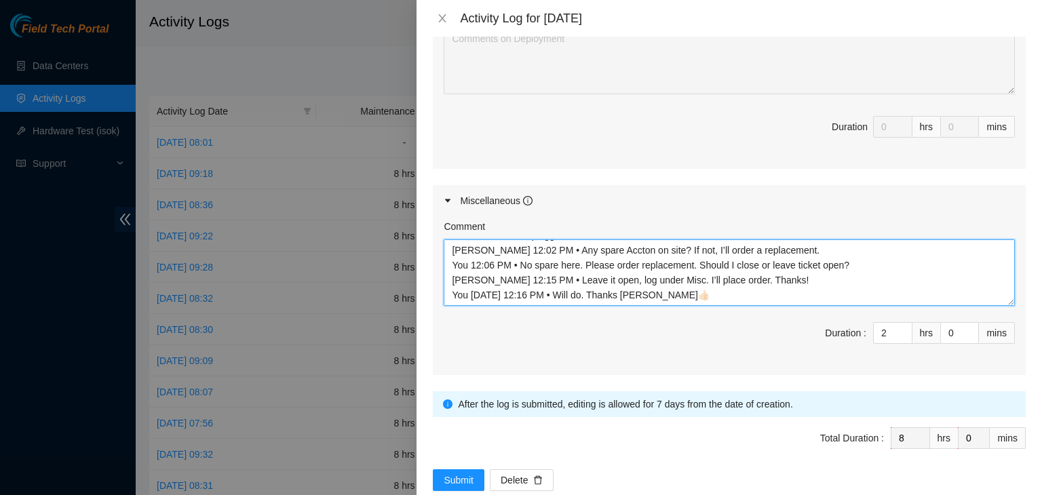
scroll to position [906, 0]
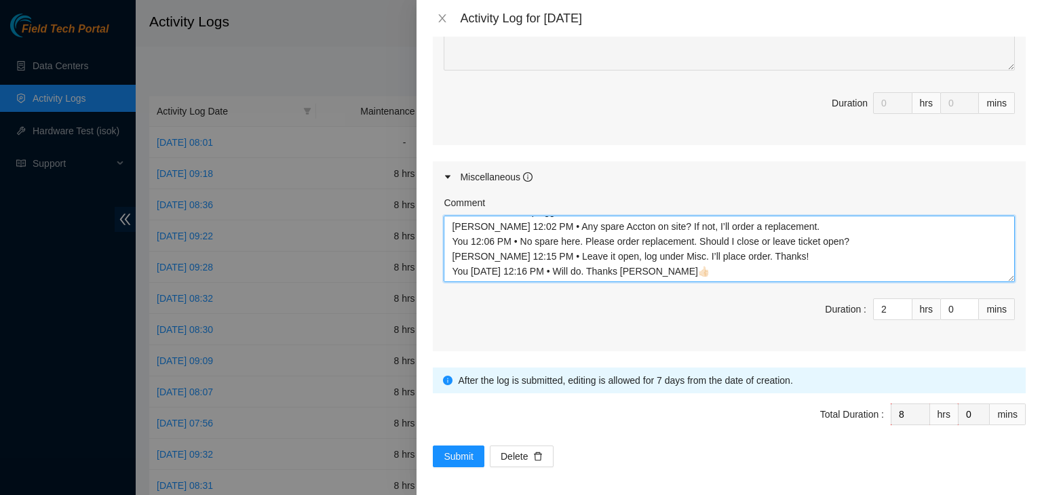
type textarea "[DATE] – Ticket B-V-5P9RV13 A-Side (D-17, r09.spine101.atl03.fab, S/N AAA2034AA…"
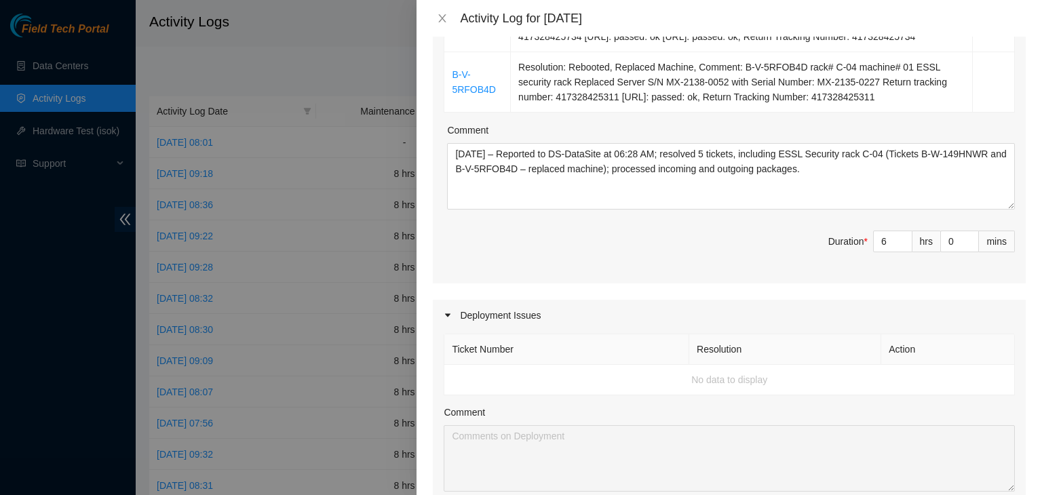
scroll to position [431, 0]
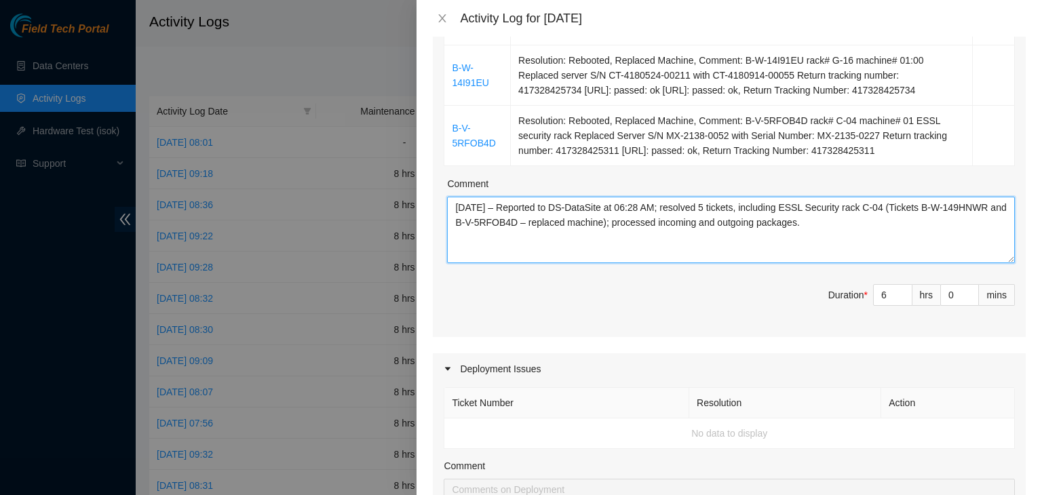
click at [835, 233] on textarea "[DATE] – Reported to DS-DataSite at 06:28 AM; resolved 5 tickets, including ESS…" at bounding box center [731, 230] width 568 height 66
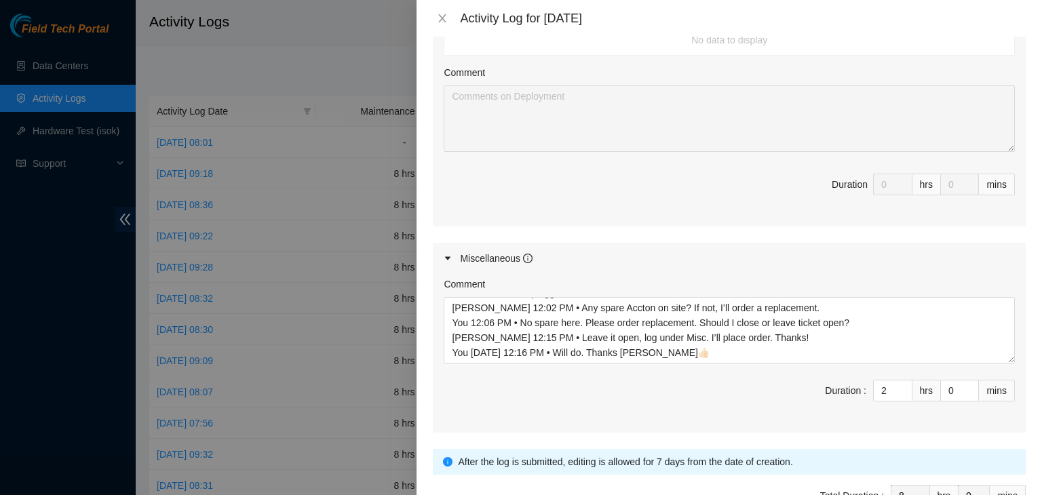
scroll to position [906, 0]
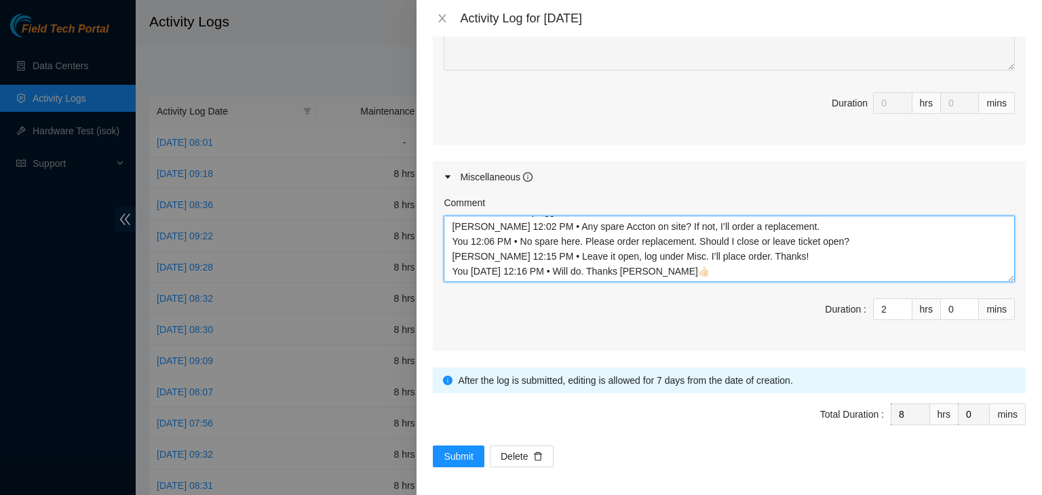
click at [630, 239] on textarea "[DATE] – Ticket B-V-5P9RV13 A-Side (D-17, r09.spine101.atl03.fab, S/N AAA2034AA…" at bounding box center [728, 249] width 571 height 66
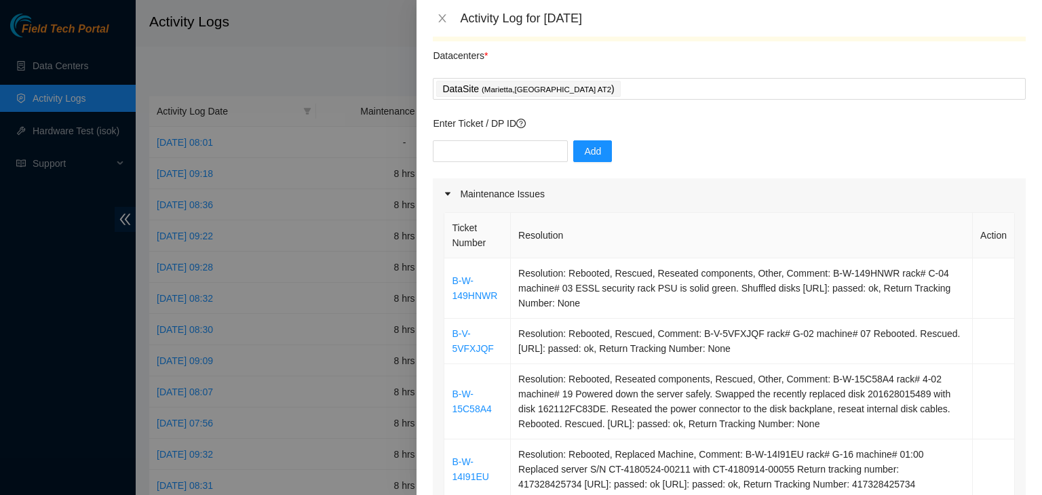
scroll to position [68, 0]
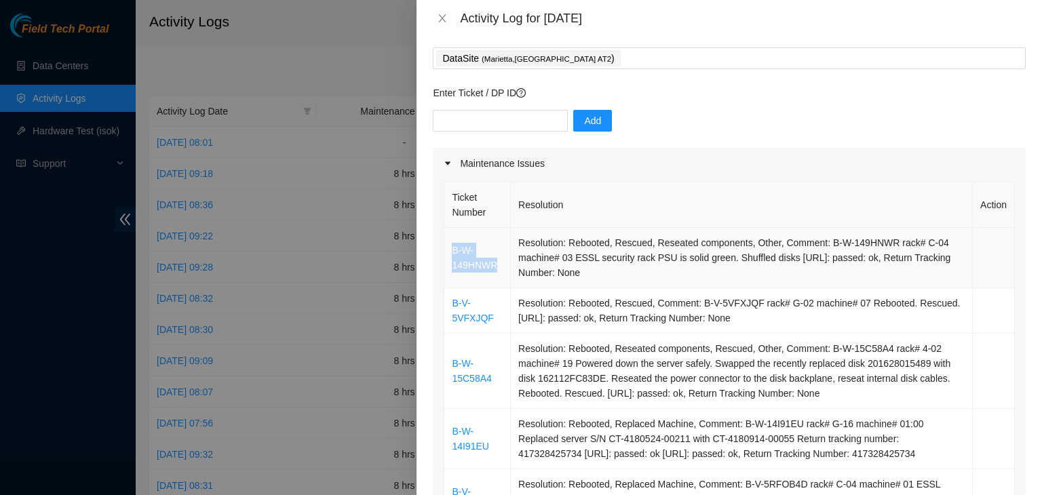
drag, startPoint x: 500, startPoint y: 269, endPoint x: 453, endPoint y: 252, distance: 49.5
click at [453, 252] on td "B-W-149HNWR" at bounding box center [477, 258] width 66 height 60
copy link "B-W-149HNWR"
click at [502, 121] on input "text" at bounding box center [500, 121] width 135 height 22
paste input "B-W-149HNWR"
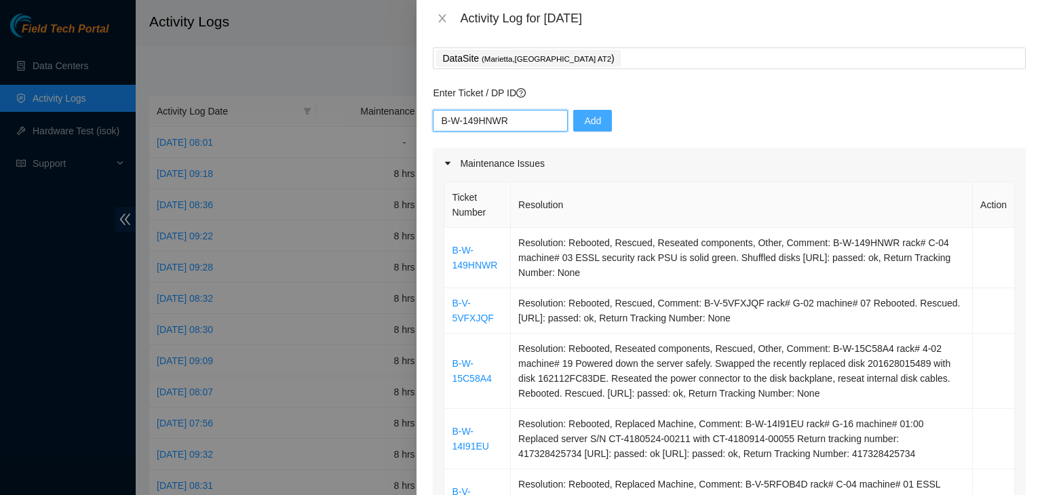
type input "B-W-149HNWR"
click at [589, 121] on span "Add" at bounding box center [592, 120] width 17 height 15
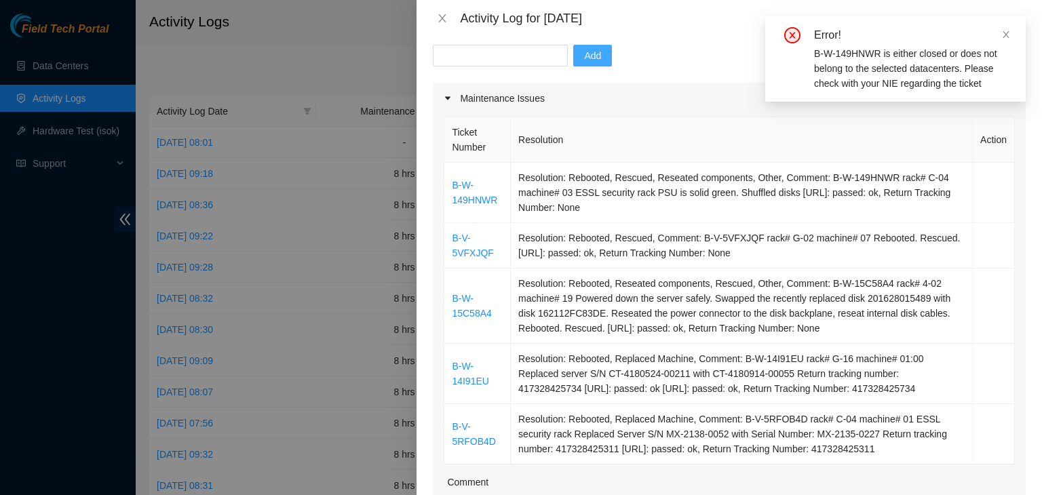
scroll to position [136, 0]
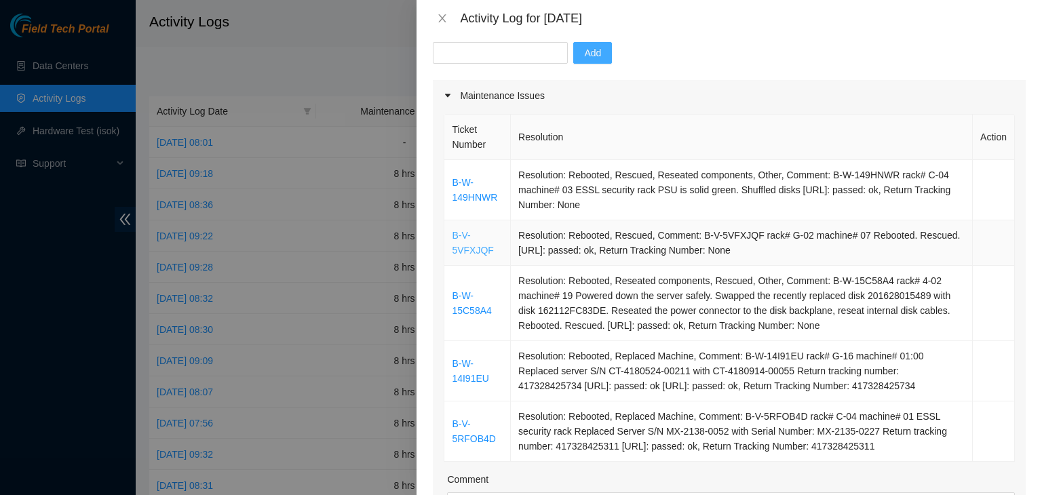
click at [488, 253] on link "B-V-5VFXJQF" at bounding box center [472, 243] width 41 height 26
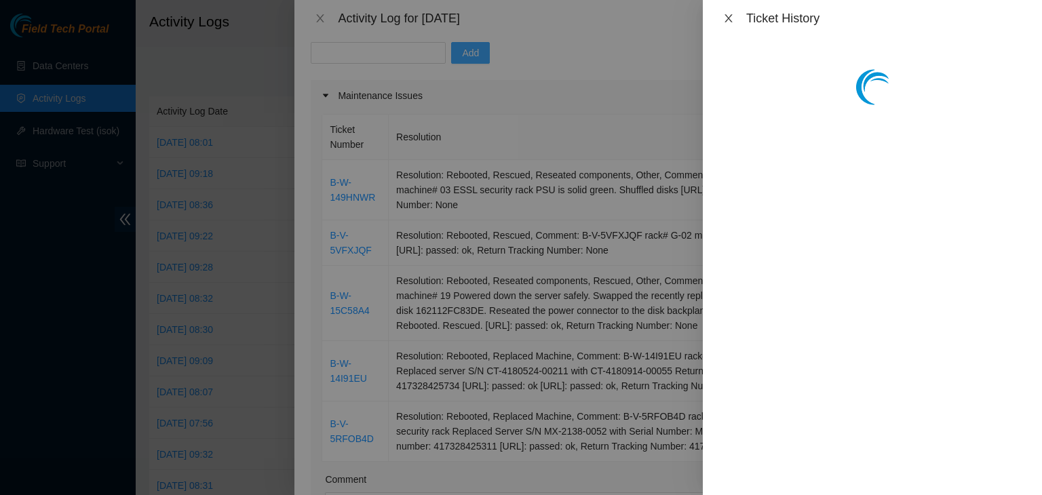
click at [732, 20] on icon "close" at bounding box center [728, 18] width 11 height 11
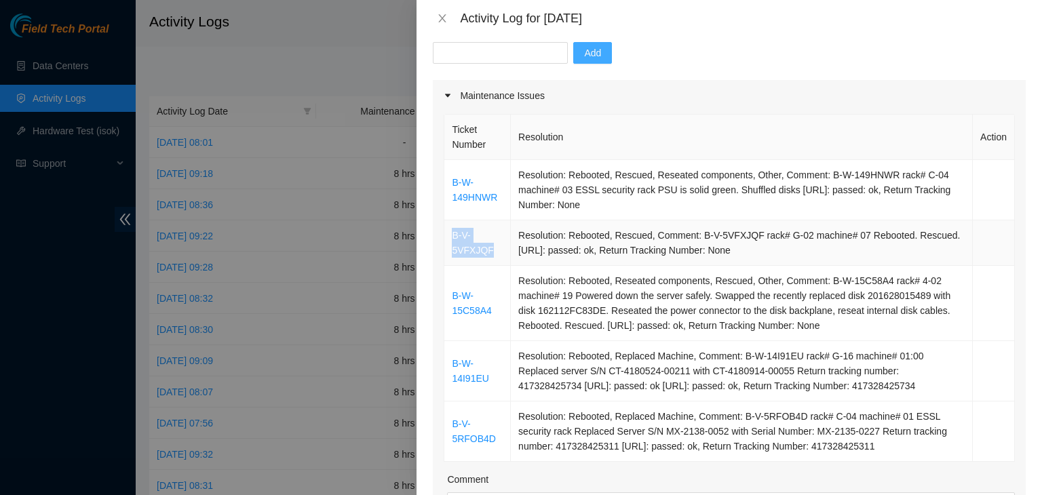
drag, startPoint x: 489, startPoint y: 255, endPoint x: 453, endPoint y: 239, distance: 39.2
click at [453, 239] on td "B-V-5VFXJQF" at bounding box center [477, 242] width 66 height 45
copy link "B-V-5VFXJQF"
click at [494, 55] on input "text" at bounding box center [500, 53] width 135 height 22
paste input "B-V-5VFXJQF"
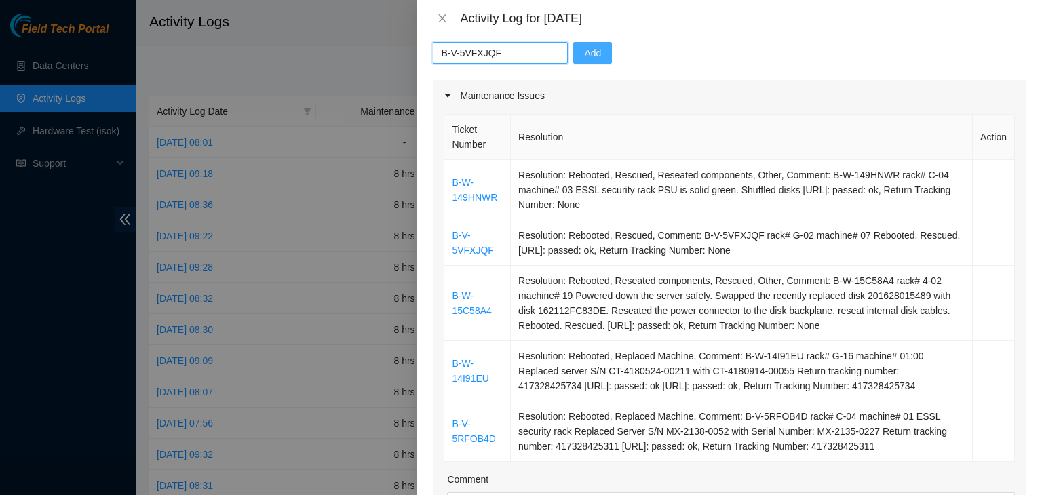
drag, startPoint x: 494, startPoint y: 55, endPoint x: 538, endPoint y: 52, distance: 44.2
click at [496, 54] on input "B-V-5VFXJQF" at bounding box center [500, 53] width 135 height 22
type input "B-V-5VFXJQF"
click at [584, 56] on span "Add" at bounding box center [592, 52] width 17 height 15
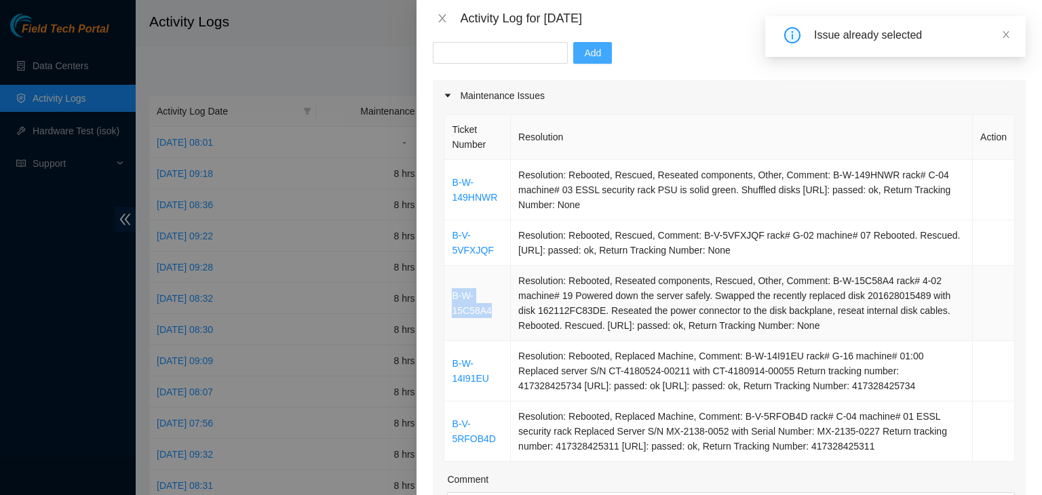
drag, startPoint x: 495, startPoint y: 312, endPoint x: 449, endPoint y: 300, distance: 47.7
click at [449, 300] on td "B-W-15C58A4" at bounding box center [477, 303] width 66 height 75
copy link "B-W-15C58A4"
click at [511, 46] on input "text" at bounding box center [500, 53] width 135 height 22
paste input "B-W-15C58A4"
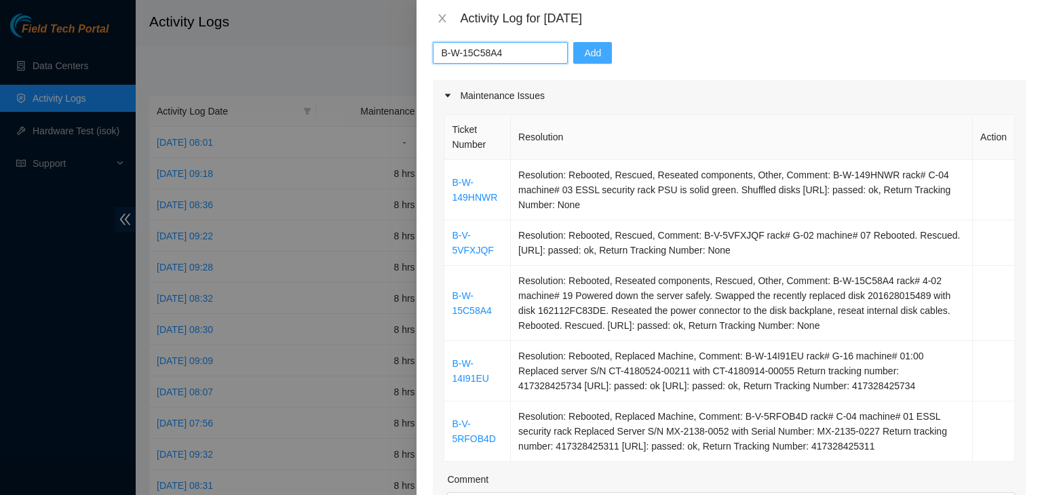
type input "B-W-15C58A4"
drag, startPoint x: 511, startPoint y: 46, endPoint x: 727, endPoint y: 71, distance: 217.1
click at [727, 71] on div "B-W-15C58A4 Add" at bounding box center [729, 61] width 593 height 38
click at [594, 58] on button "Add" at bounding box center [592, 53] width 39 height 22
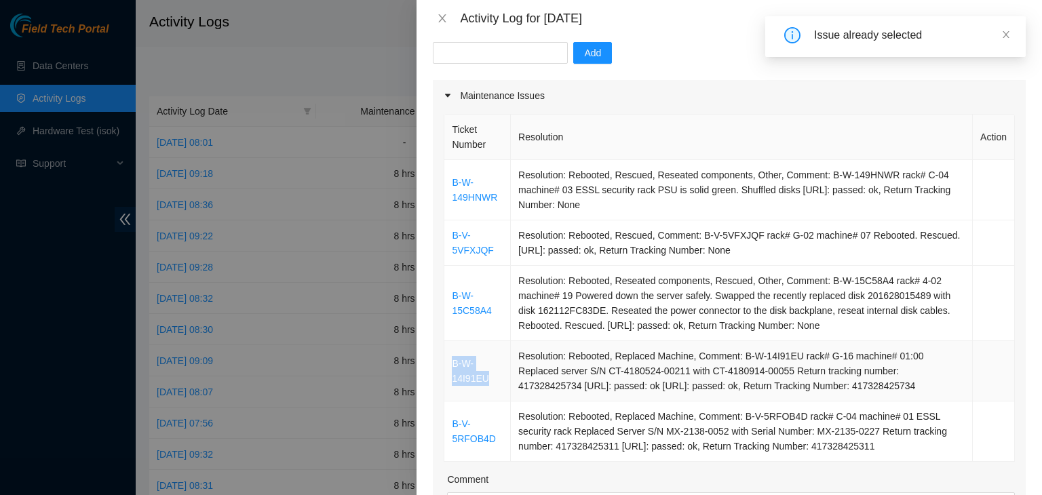
drag, startPoint x: 493, startPoint y: 383, endPoint x: 450, endPoint y: 367, distance: 45.7
click at [450, 367] on td "B-W-14I91EU" at bounding box center [477, 371] width 66 height 60
copy link "B-W-14I91EU"
click at [514, 57] on input "text" at bounding box center [500, 53] width 135 height 22
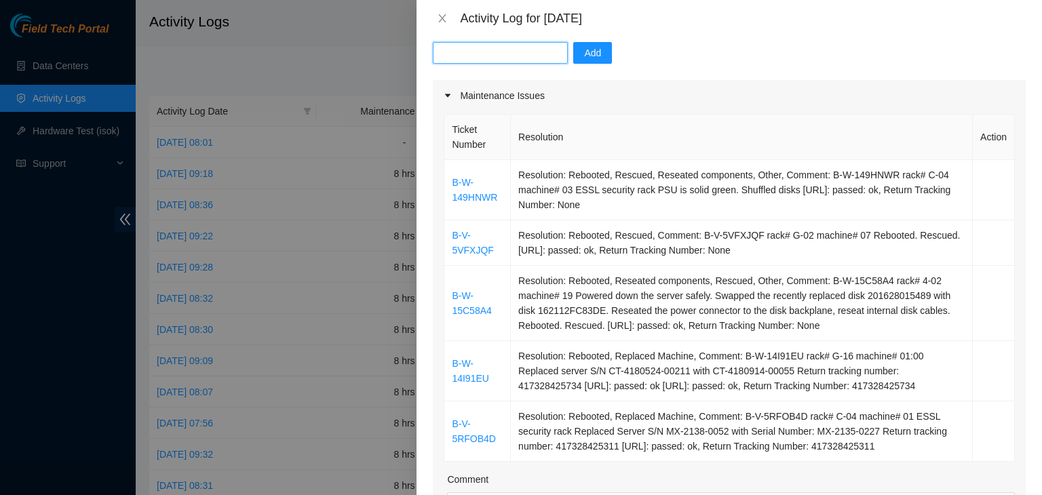
paste input "B-W-14I91EU"
type input "B-W-14I91EU"
click at [584, 56] on span "Add" at bounding box center [592, 52] width 17 height 15
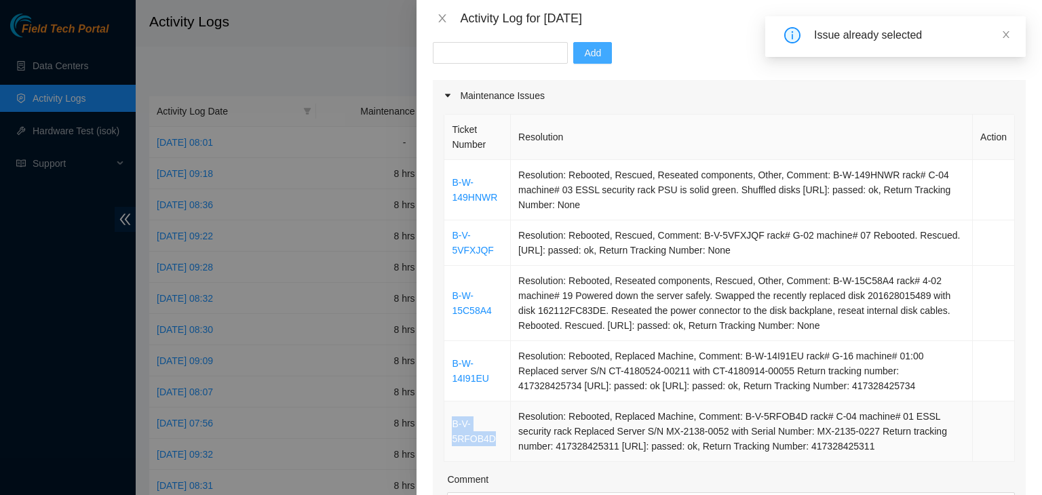
drag, startPoint x: 497, startPoint y: 440, endPoint x: 450, endPoint y: 429, distance: 48.2
click at [450, 429] on td "B-V-5RFOB4D" at bounding box center [477, 431] width 66 height 60
copy link "B-V-5RFOB4D"
click at [540, 56] on input "text" at bounding box center [500, 53] width 135 height 22
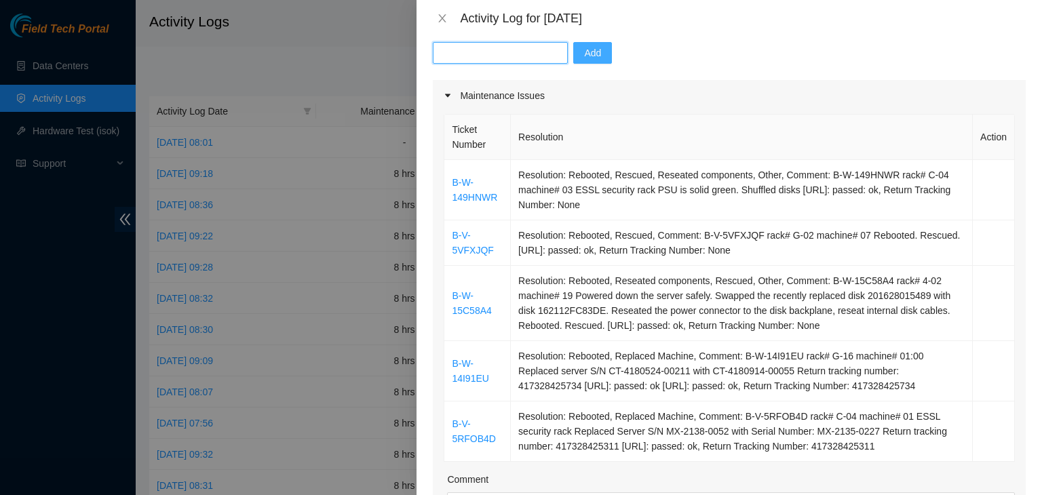
paste input "B-V-5RFOB4D"
type input "B-V-5RFOB4D"
click at [594, 50] on button "Add" at bounding box center [592, 53] width 39 height 22
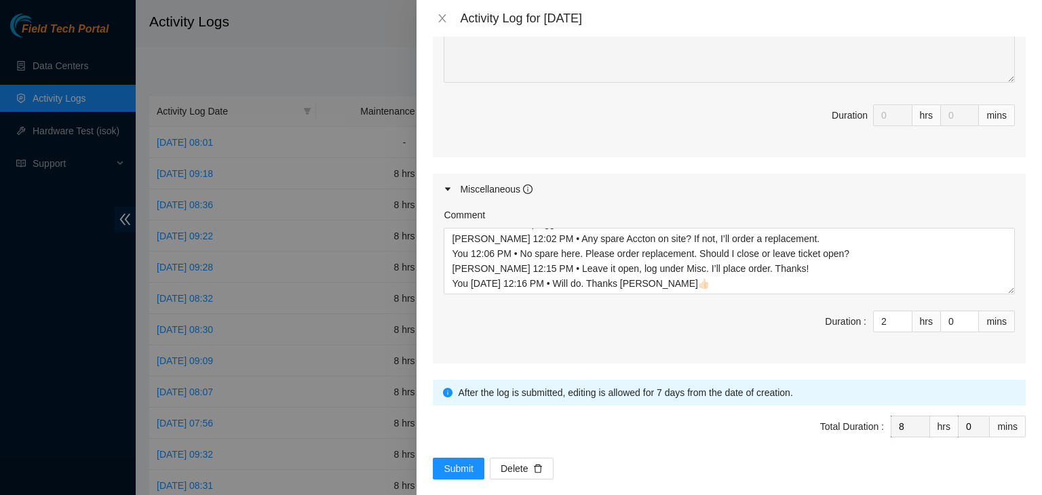
scroll to position [906, 0]
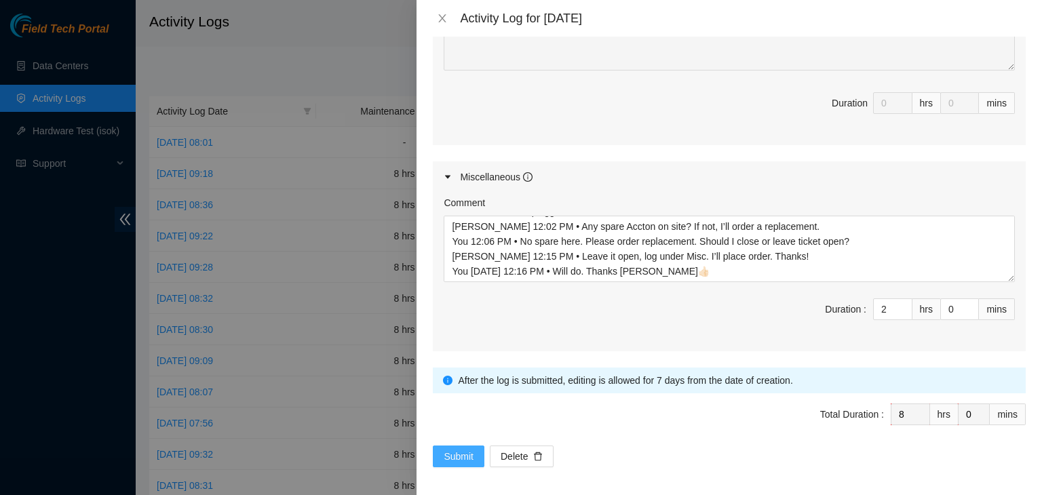
click at [450, 449] on span "Submit" at bounding box center [458, 456] width 30 height 15
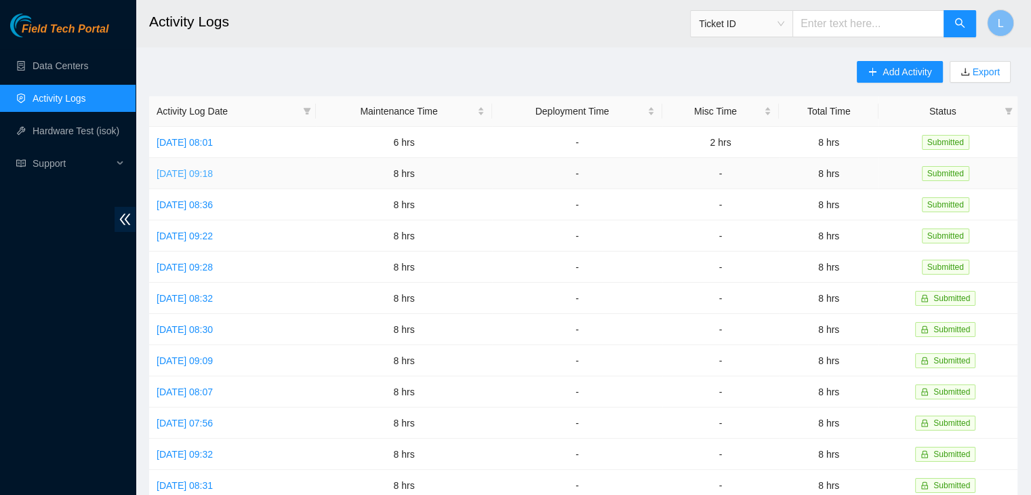
click at [193, 170] on link "[DATE] 09:18" at bounding box center [185, 173] width 56 height 11
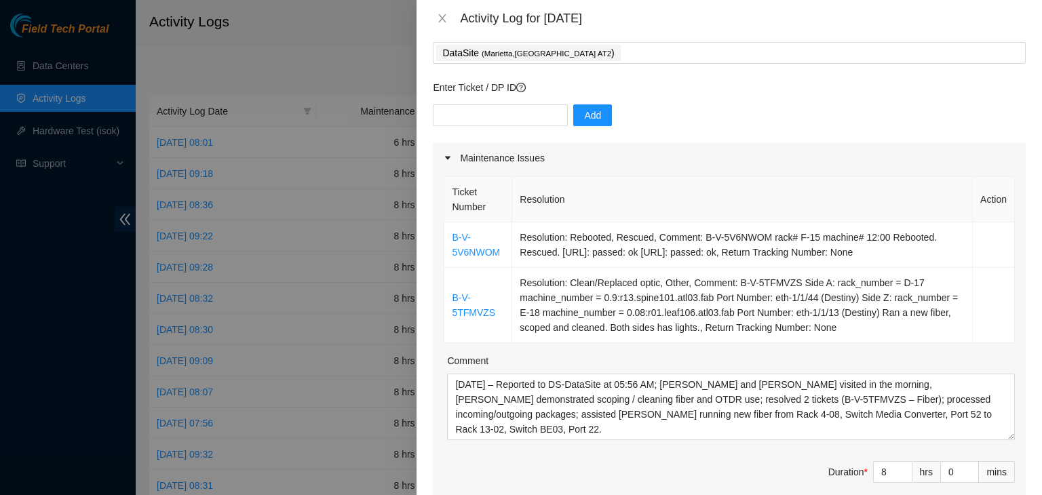
scroll to position [136, 0]
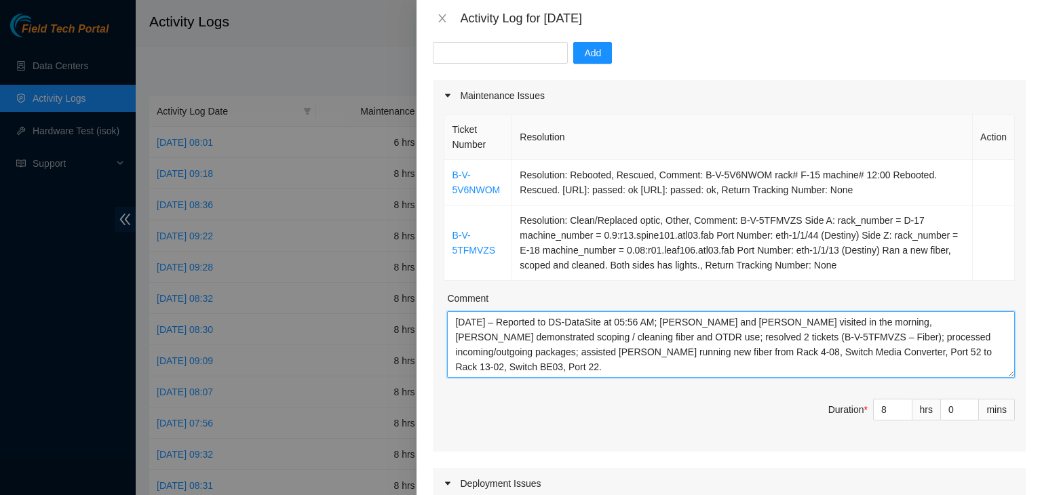
click at [902, 351] on textarea "[DATE] – Reported to DS-DataSite at 05:56 AM; [PERSON_NAME] and [PERSON_NAME] v…" at bounding box center [731, 344] width 568 height 66
paste textarea "DP84533"
drag, startPoint x: 753, startPoint y: 338, endPoint x: 922, endPoint y: 334, distance: 168.9
click at [922, 334] on textarea "[DATE] – Reported to DS-DataSite at 05:56 AM; [PERSON_NAME] and [PERSON_NAME] v…" at bounding box center [731, 344] width 568 height 66
paste textarea "processed incoming/outgoing packages"
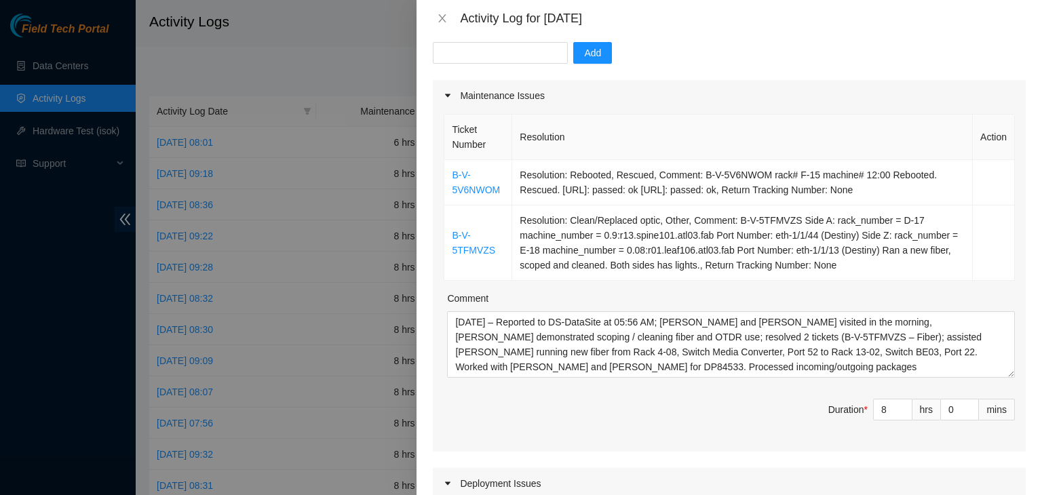
click at [1014, 248] on div "Ticket Number Resolution Action B-V-5V6NWOM Resolution: Rebooted, Rescued, Comm…" at bounding box center [729, 281] width 593 height 340
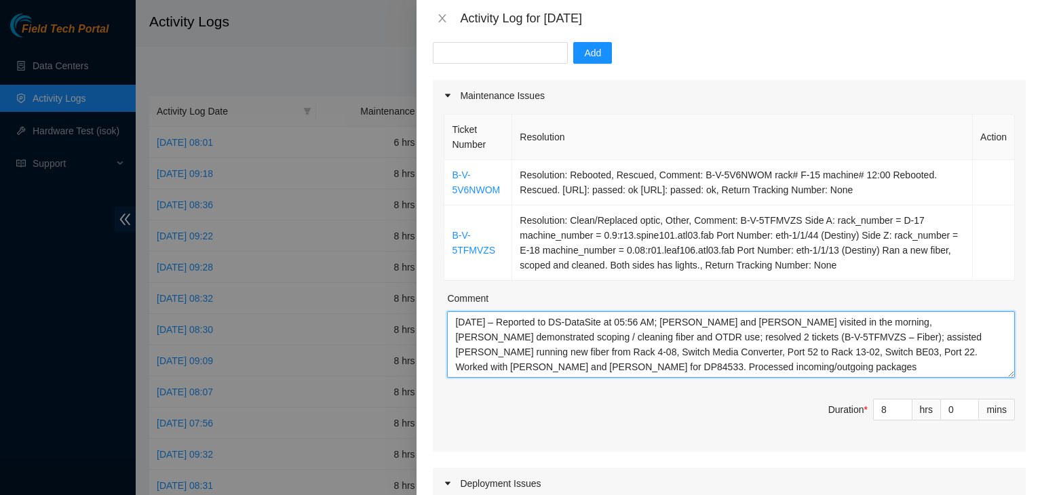
click at [850, 330] on textarea "[DATE] – Reported to DS-DataSite at 05:56 AM; [PERSON_NAME] and [PERSON_NAME] v…" at bounding box center [731, 344] width 568 height 66
paste textarea "([PERSON_NAME] demonstrated fiber scoping/cleaning and OTDR use); resolved 2 ti…"
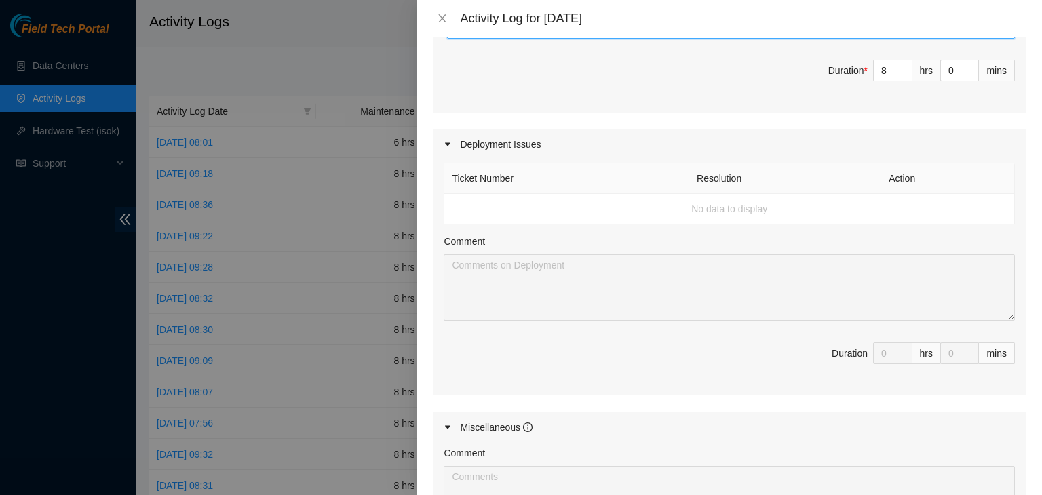
scroll to position [725, 0]
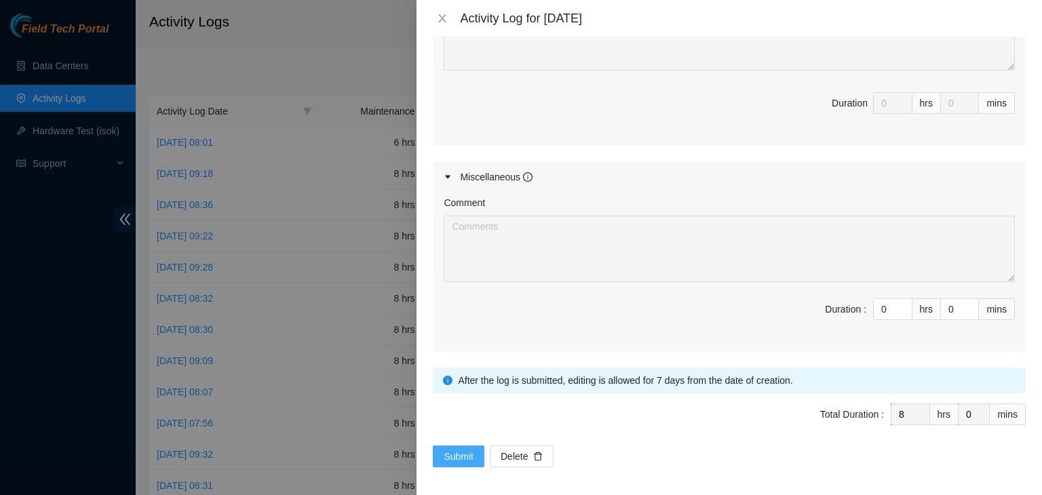
type textarea "[DATE] – Reported to DS-DataSite at 05:56 AM; [PERSON_NAME] and [PERSON_NAME] v…"
click at [456, 449] on span "Submit" at bounding box center [458, 456] width 30 height 15
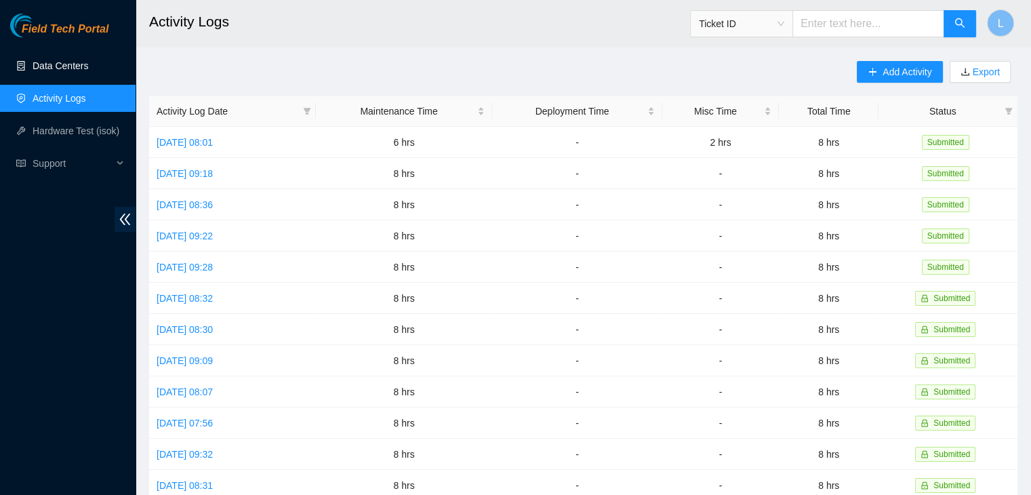
click at [67, 63] on link "Data Centers" at bounding box center [61, 65] width 56 height 11
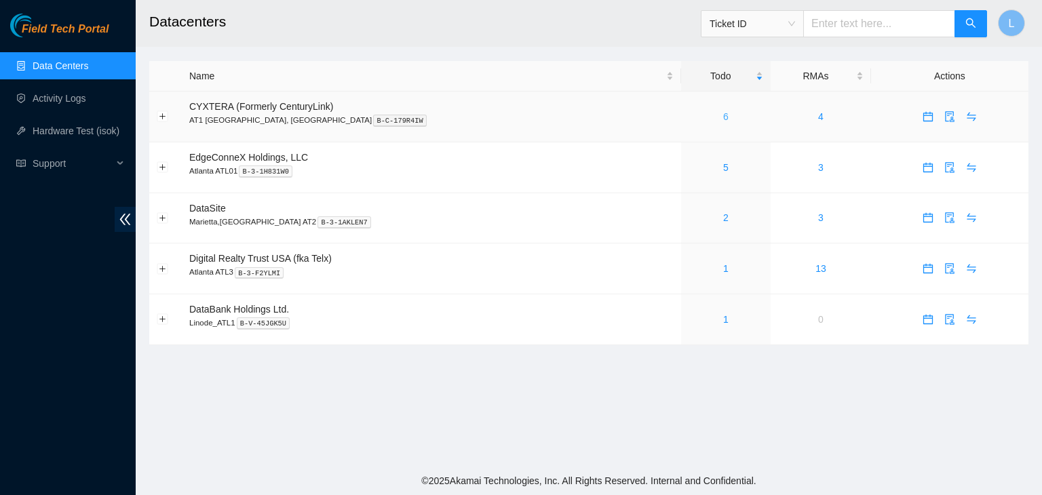
click at [723, 122] on link "6" at bounding box center [725, 116] width 5 height 11
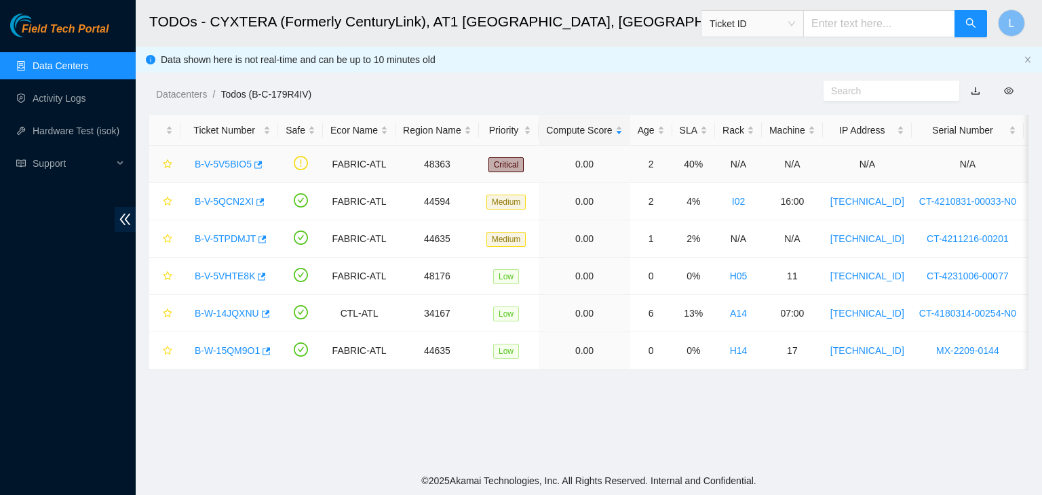
click at [238, 167] on link "B-V-5V5BIO5" at bounding box center [223, 164] width 57 height 11
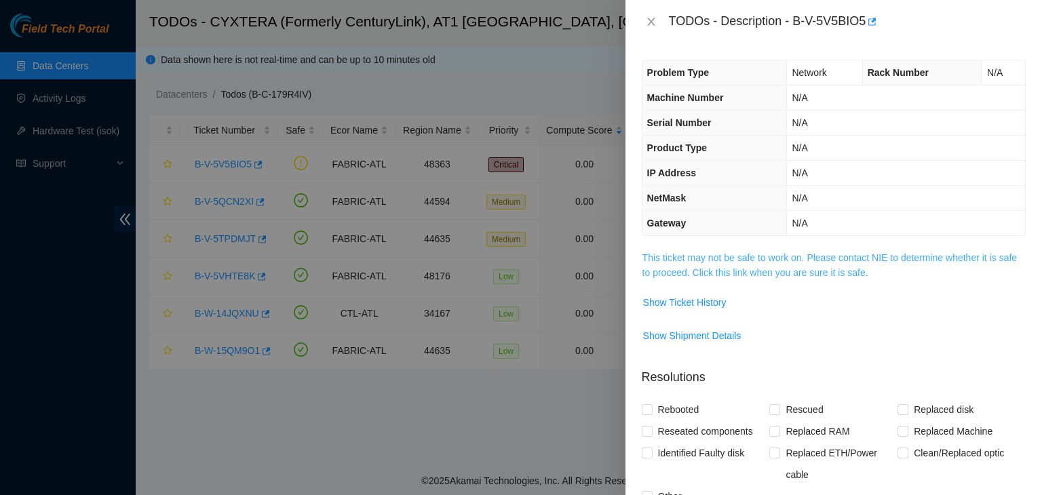
click at [739, 274] on link "This ticket may not be safe to work on. Please contact NIE to determine whether…" at bounding box center [829, 265] width 374 height 26
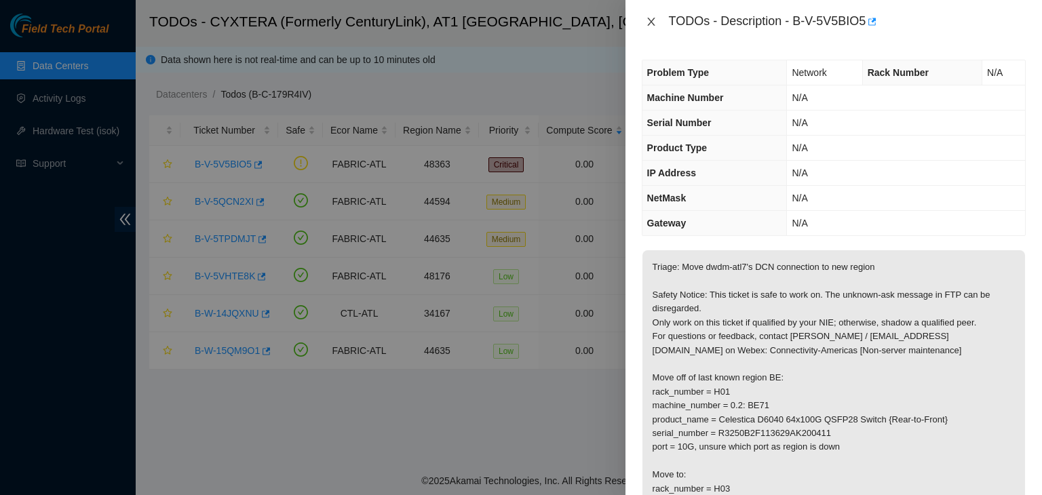
click at [649, 22] on icon "close" at bounding box center [650, 22] width 7 height 8
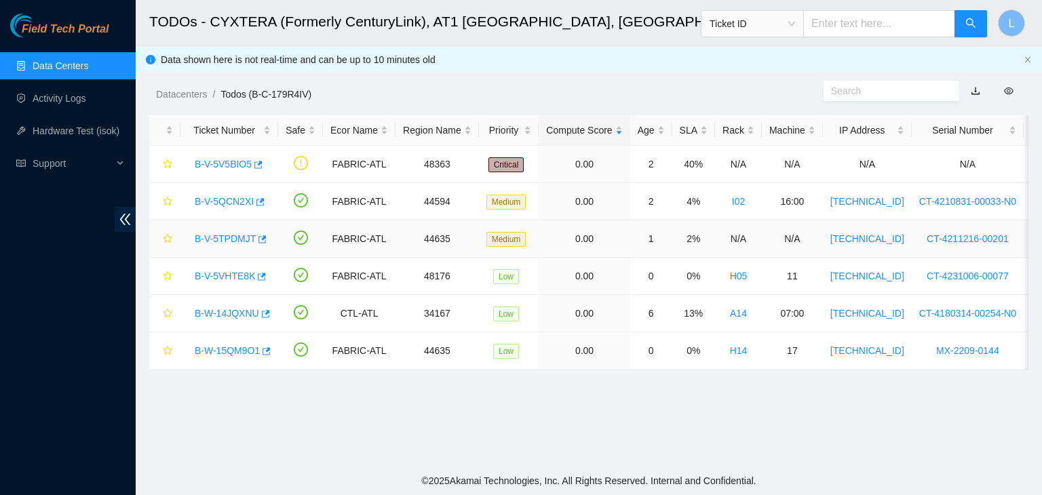
click at [227, 239] on link "B-V-5TPDMJT" at bounding box center [225, 238] width 61 height 11
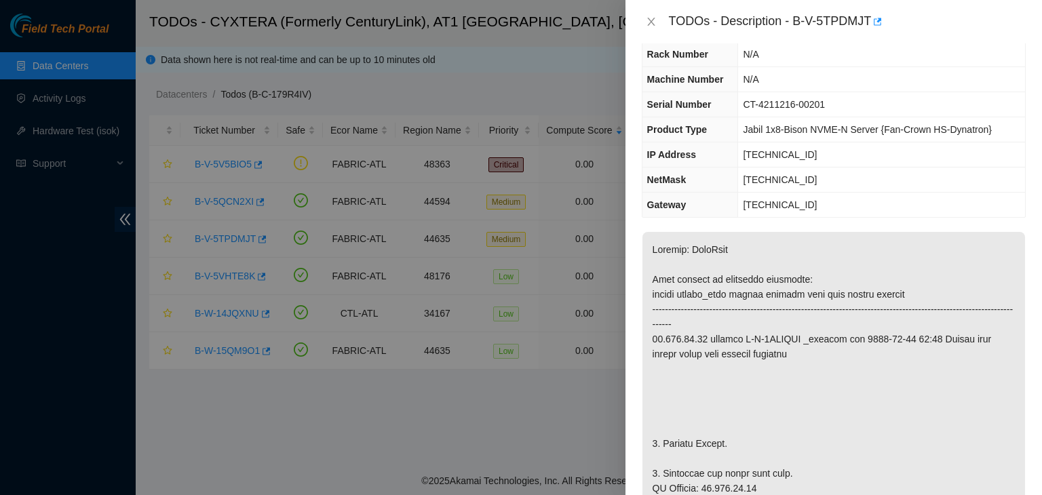
scroll to position [68, 0]
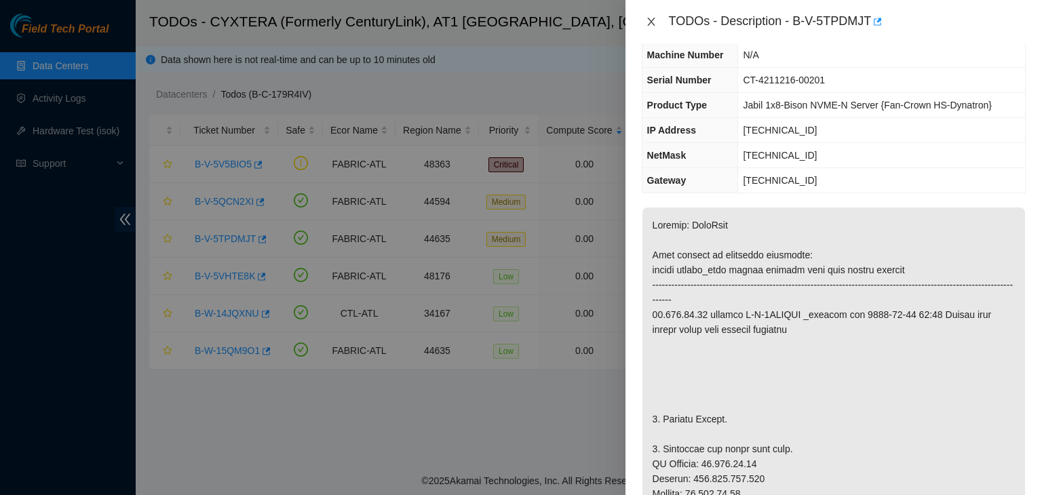
click at [648, 22] on icon "close" at bounding box center [651, 21] width 11 height 11
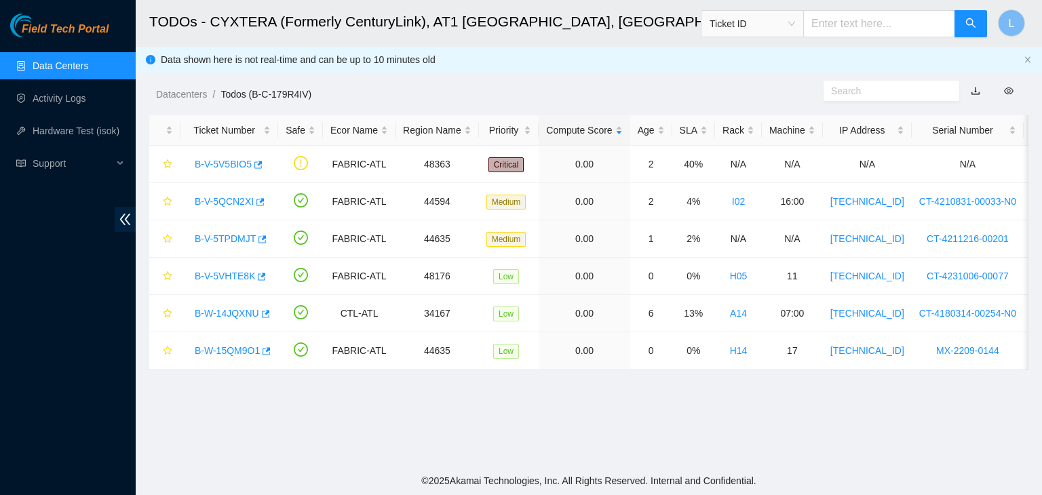
scroll to position [98, 0]
click at [239, 202] on link "B-V-5QCN2XI" at bounding box center [224, 201] width 59 height 11
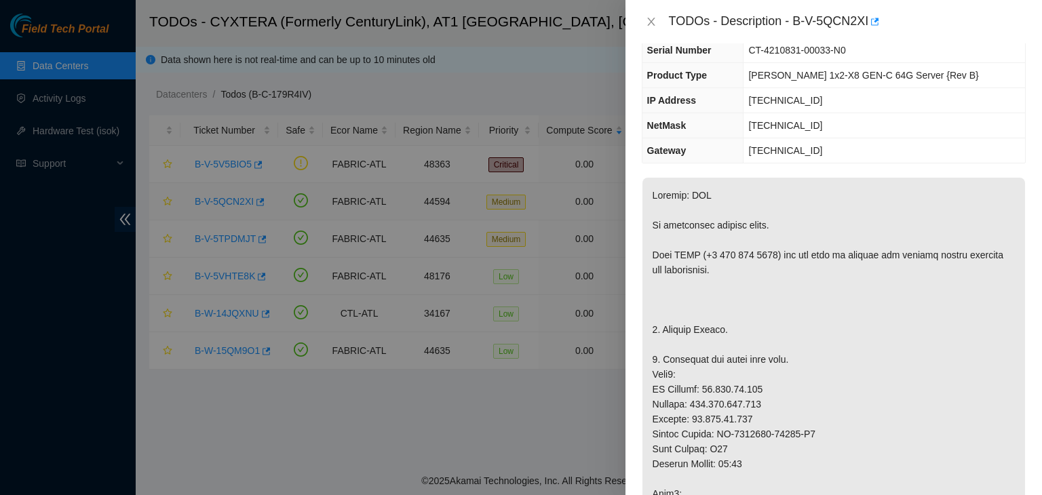
scroll to position [68, 0]
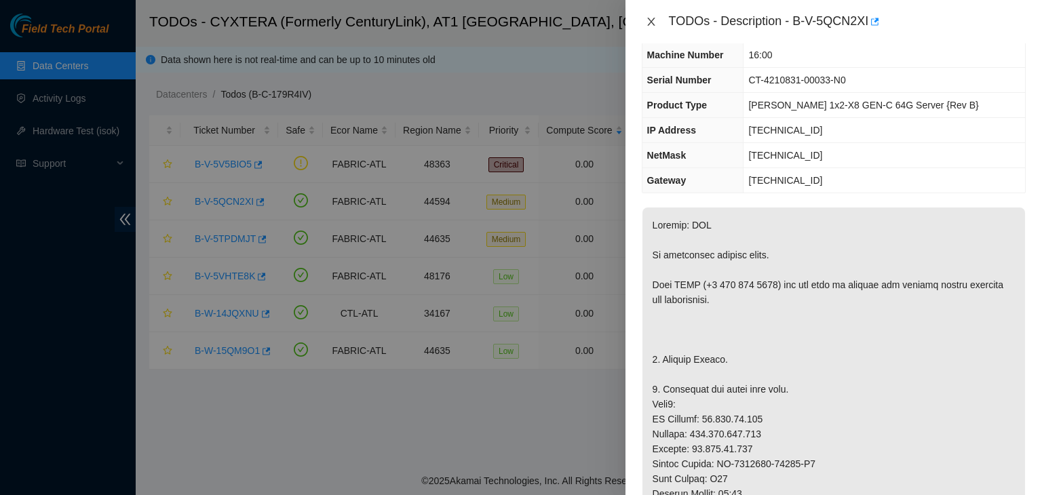
click at [654, 20] on icon "close" at bounding box center [651, 21] width 11 height 11
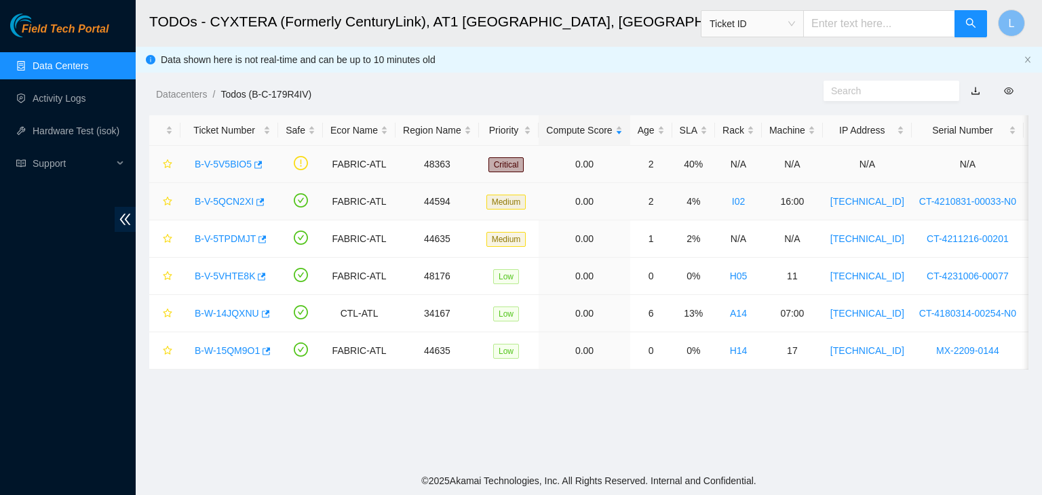
scroll to position [98, 0]
click at [216, 239] on link "B-V-5TPDMJT" at bounding box center [225, 238] width 61 height 11
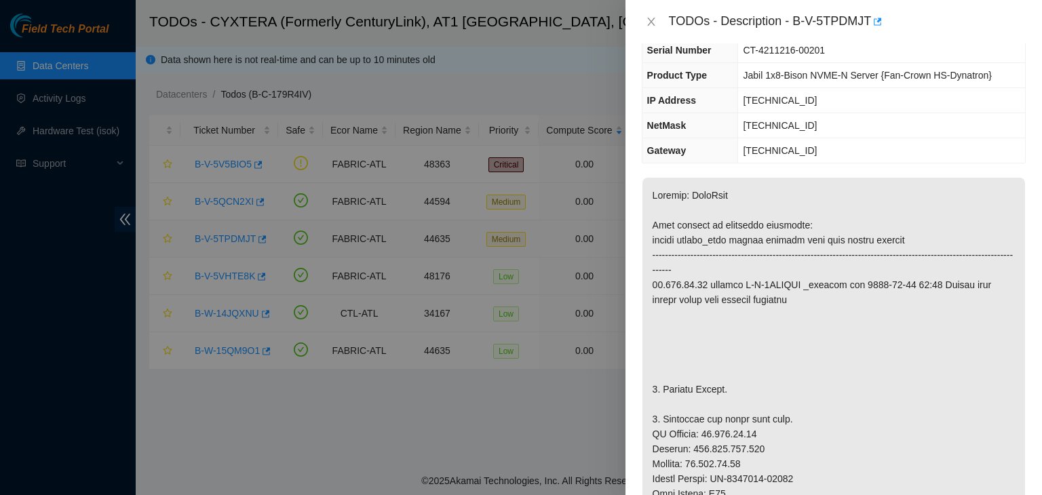
scroll to position [68, 0]
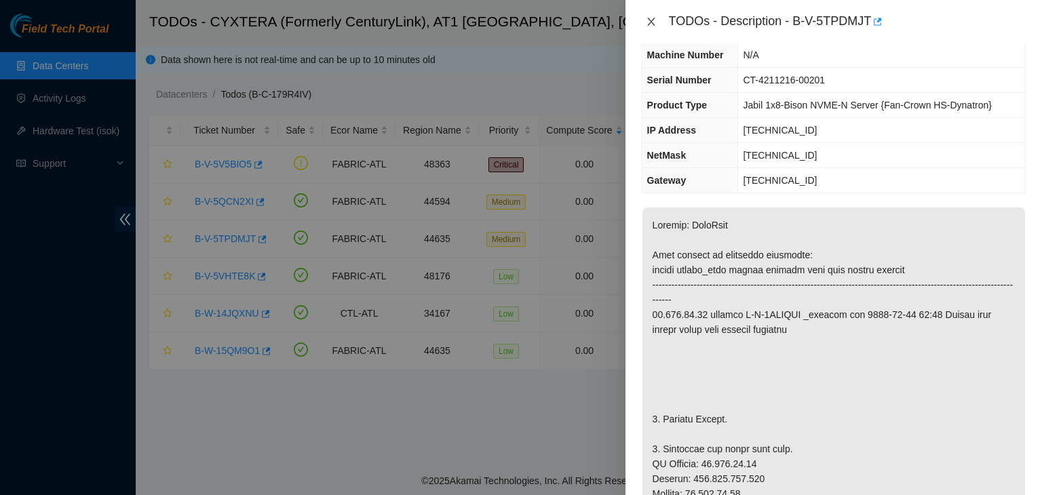
click at [654, 22] on icon "close" at bounding box center [651, 21] width 11 height 11
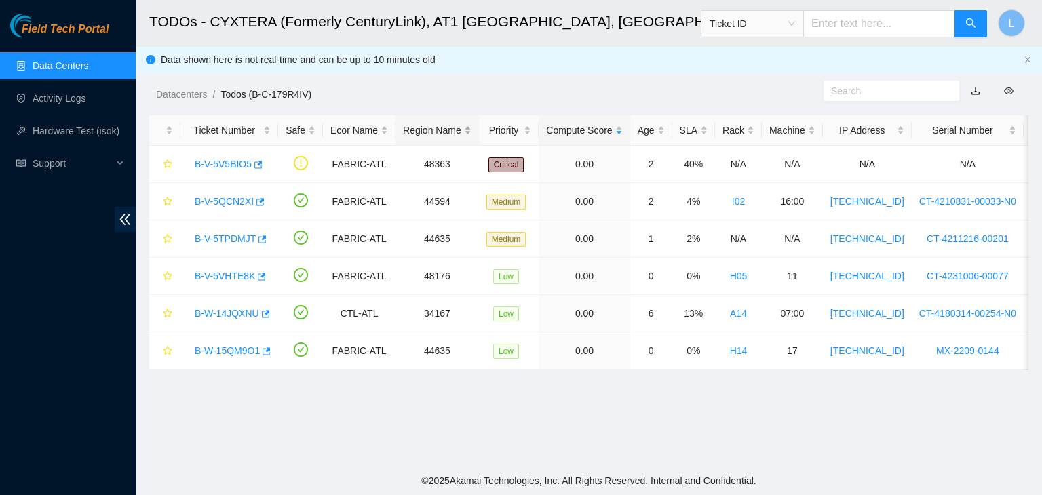
scroll to position [98, 0]
click at [241, 277] on link "B-V-5VHTE8K" at bounding box center [225, 276] width 60 height 11
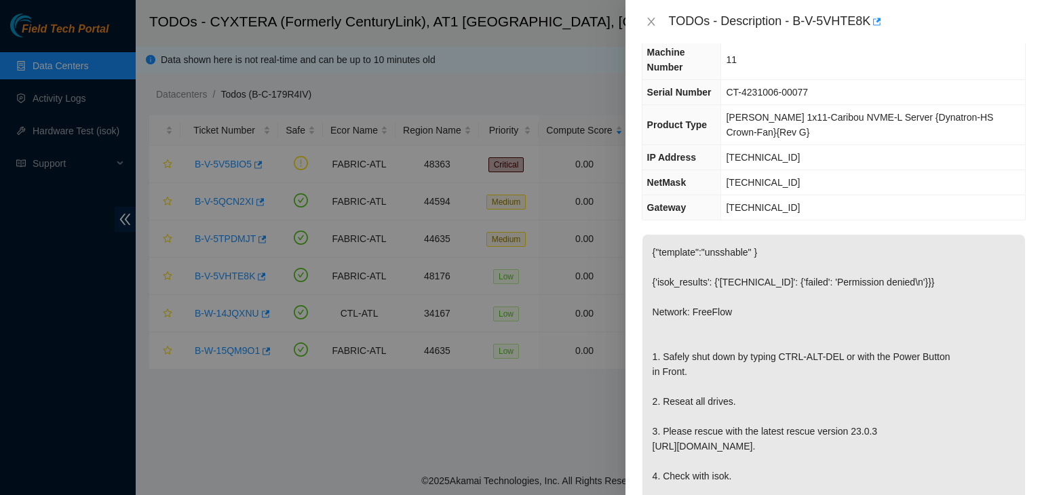
scroll to position [68, 0]
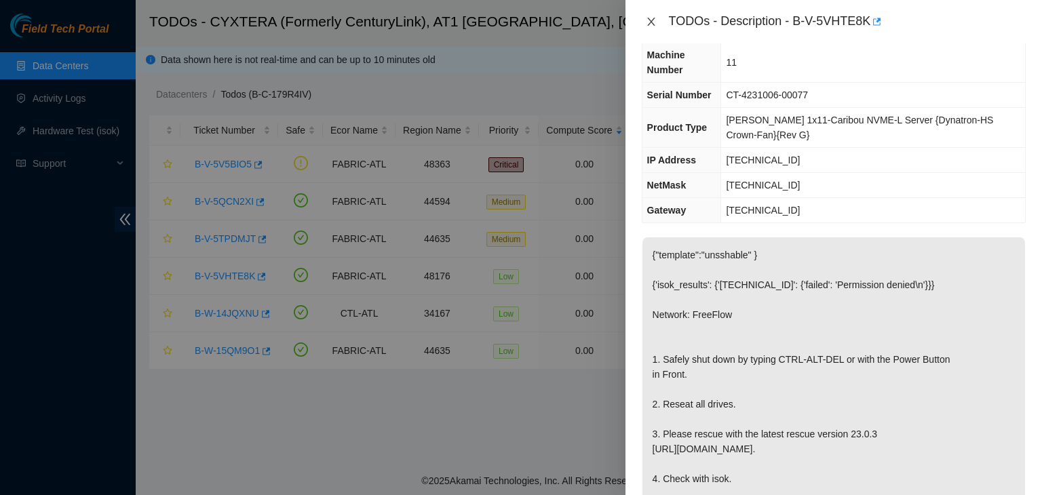
click at [652, 19] on icon "close" at bounding box center [651, 21] width 11 height 11
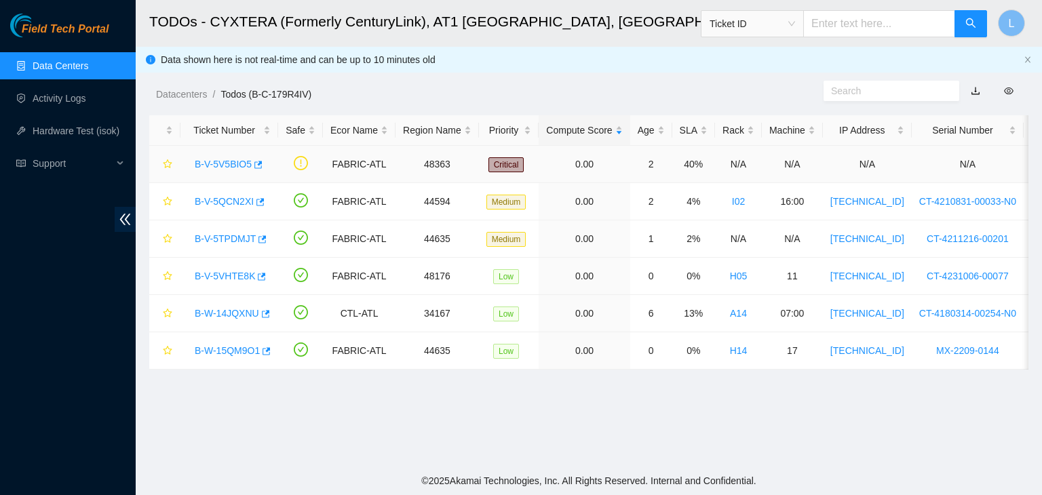
scroll to position [98, 0]
click at [220, 311] on link "B-W-14JQXNU" at bounding box center [227, 313] width 64 height 11
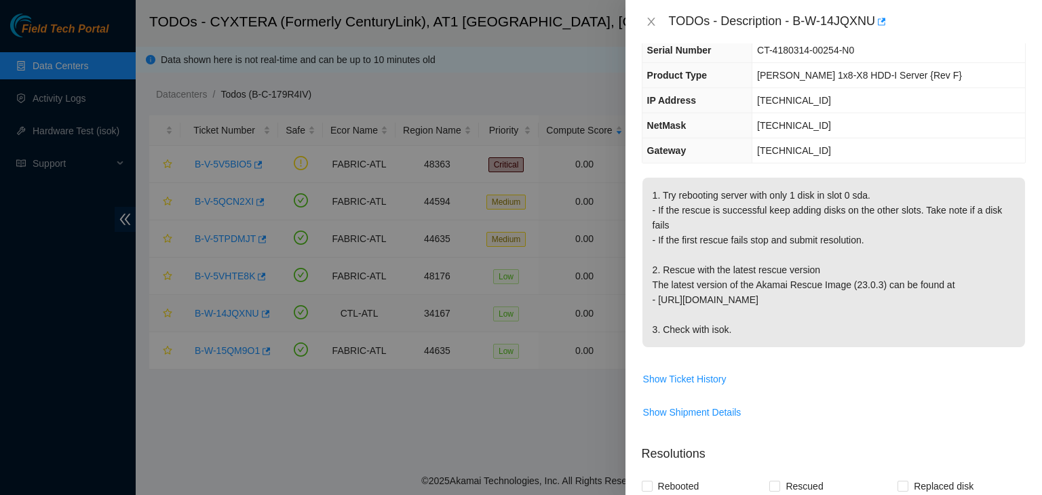
scroll to position [68, 0]
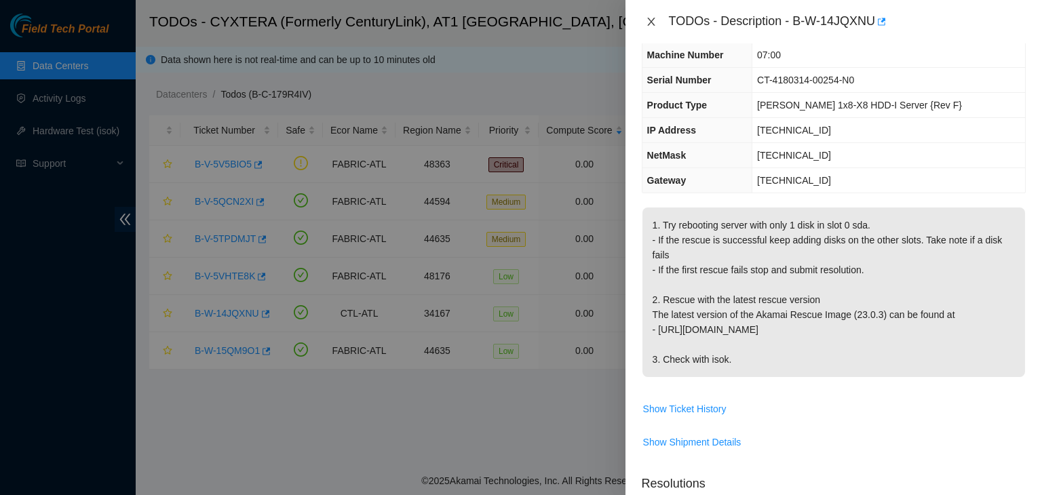
click at [649, 17] on icon "close" at bounding box center [651, 21] width 11 height 11
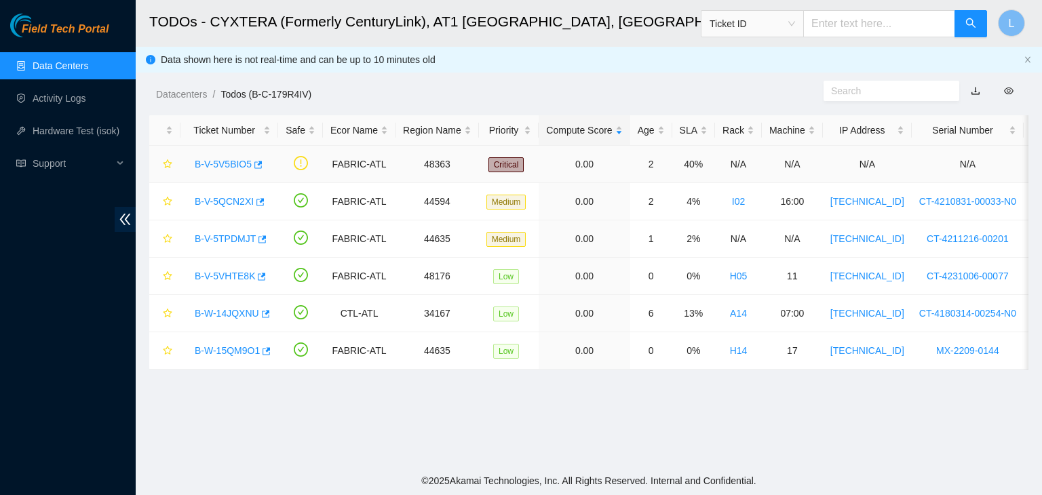
scroll to position [98, 0]
click at [224, 351] on link "B-W-15QM9O1" at bounding box center [227, 350] width 65 height 11
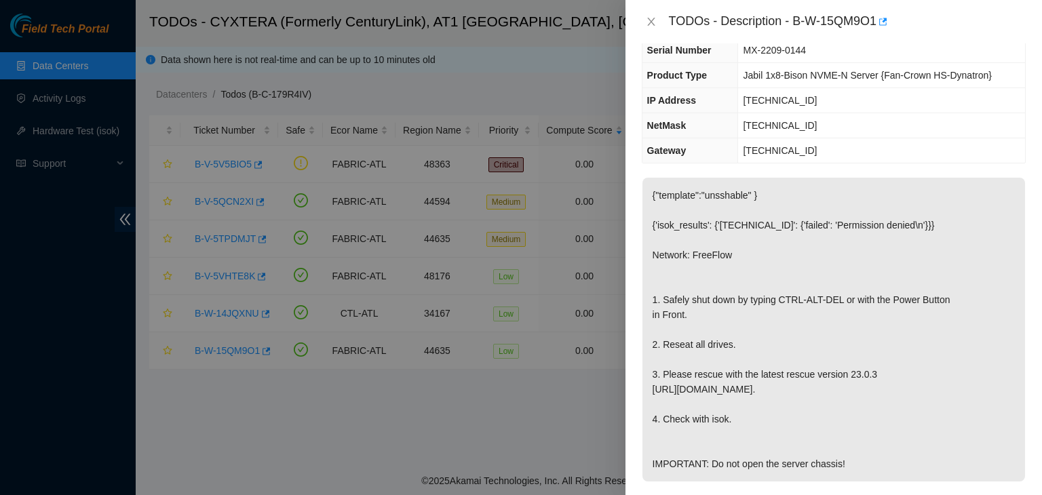
scroll to position [68, 0]
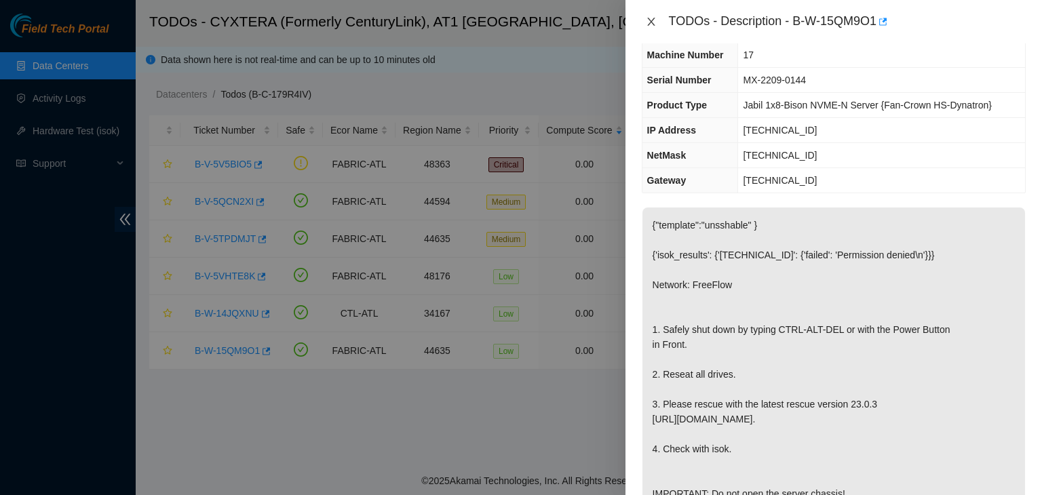
click at [652, 20] on icon "close" at bounding box center [650, 22] width 7 height 8
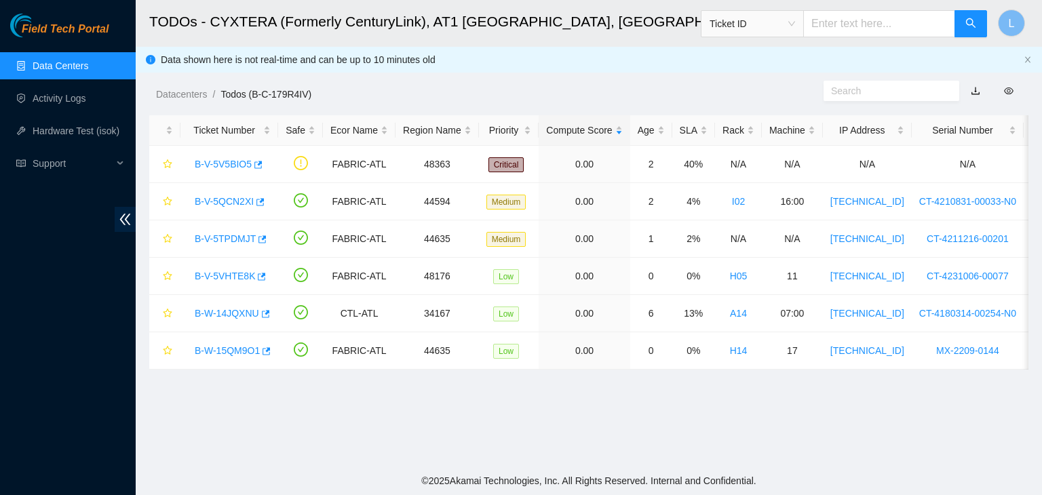
scroll to position [98, 0]
click at [79, 68] on link "Data Centers" at bounding box center [61, 65] width 56 height 11
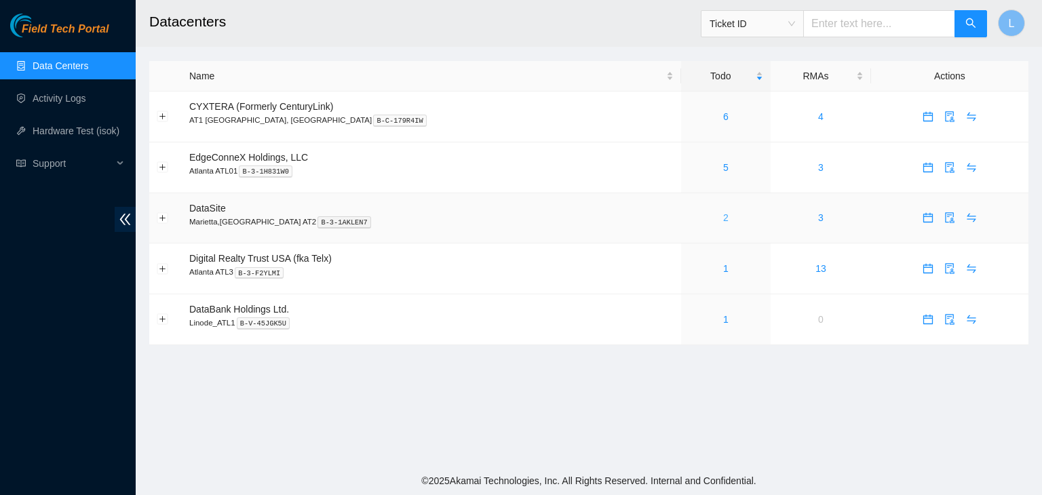
click at [723, 218] on link "2" at bounding box center [725, 217] width 5 height 11
click at [77, 101] on link "Activity Logs" at bounding box center [60, 98] width 54 height 11
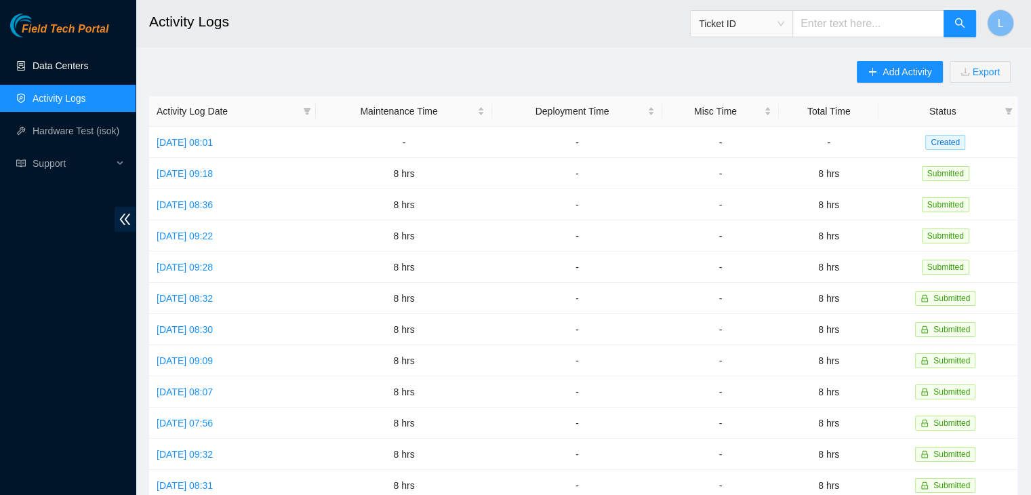
click at [76, 66] on link "Data Centers" at bounding box center [61, 65] width 56 height 11
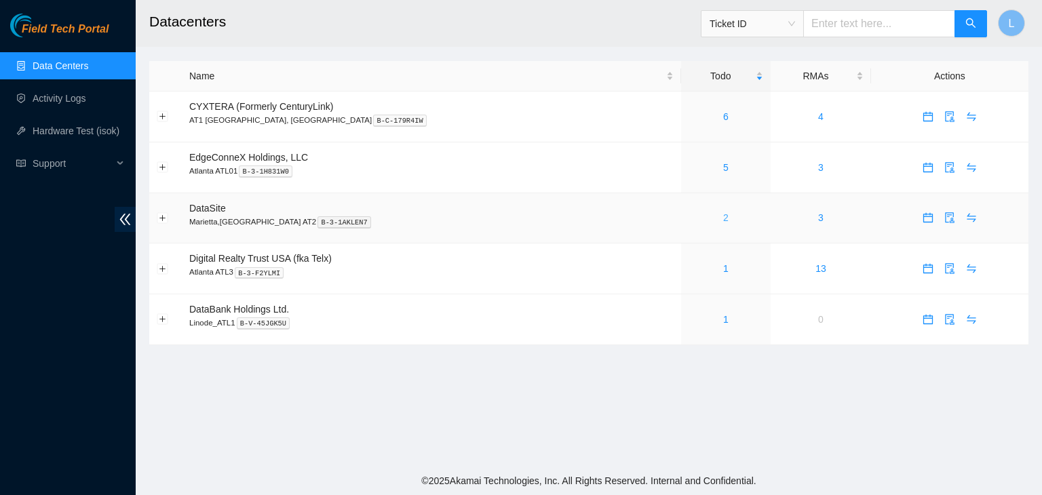
click at [723, 222] on link "2" at bounding box center [725, 217] width 5 height 11
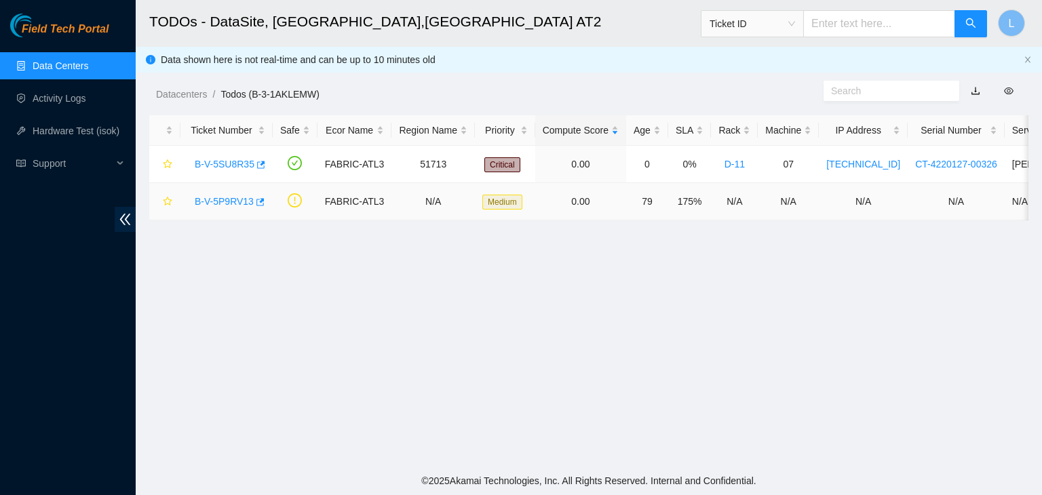
click at [235, 203] on link "B-V-5P9RV13" at bounding box center [224, 201] width 59 height 11
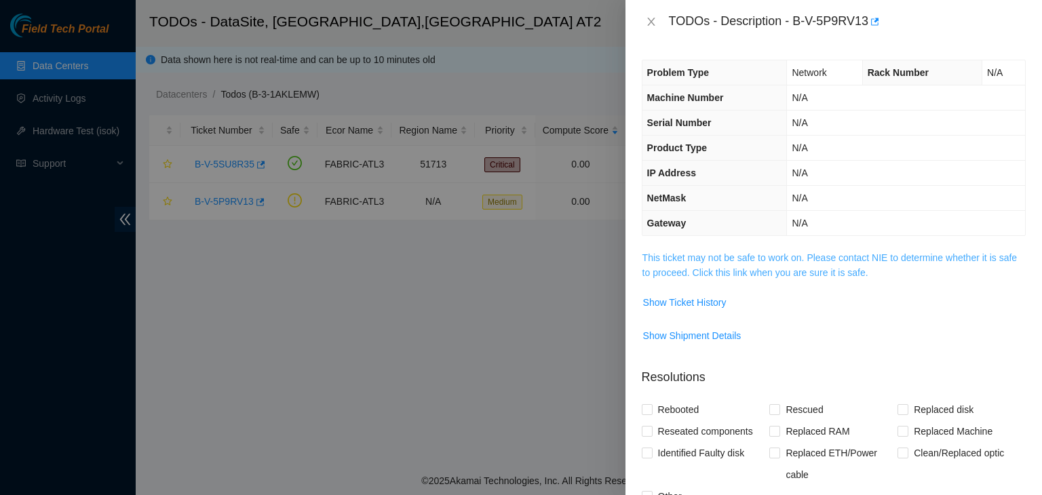
click at [751, 275] on link "This ticket may not be safe to work on. Please contact NIE to determine whether…" at bounding box center [829, 265] width 374 height 26
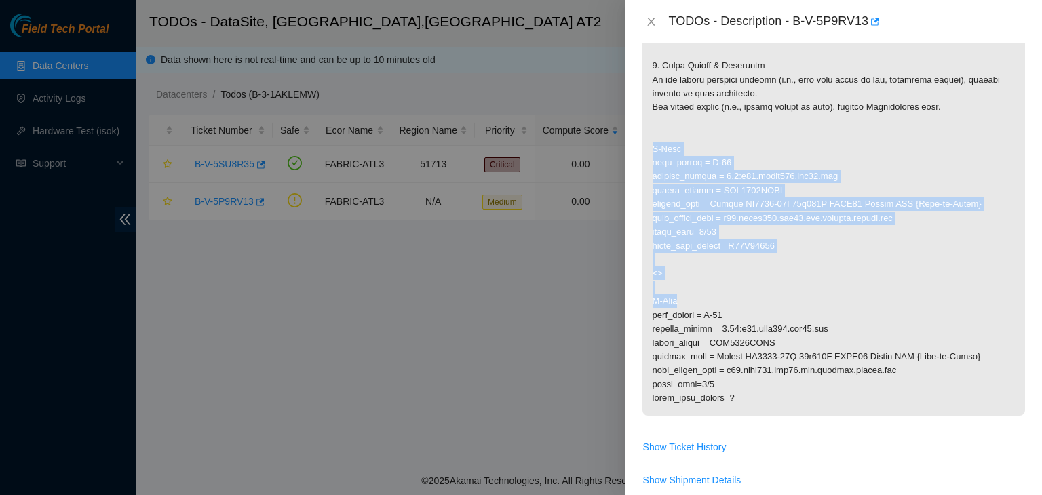
scroll to position [271, 0]
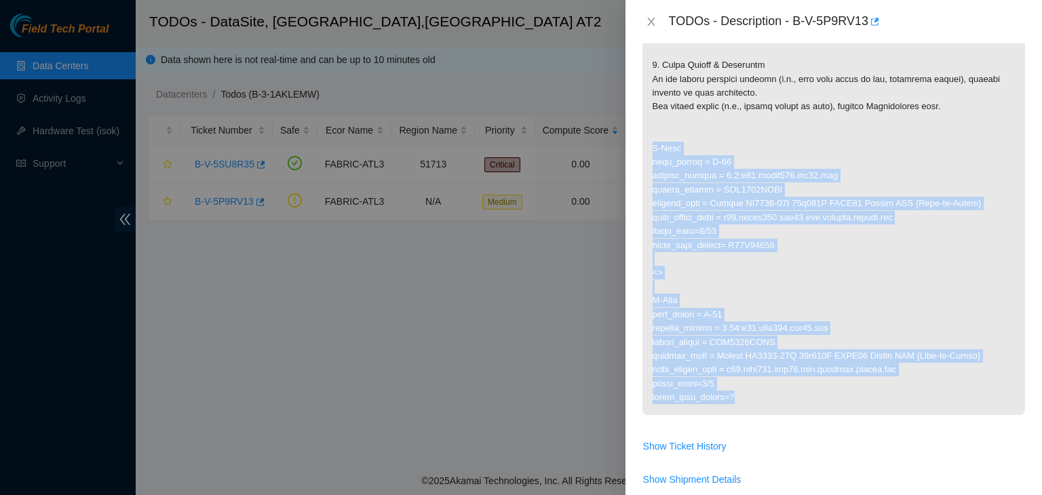
drag, startPoint x: 652, startPoint y: 285, endPoint x: 739, endPoint y: 394, distance: 138.9
click at [739, 394] on p at bounding box center [833, 197] width 382 height 436
copy p "A-Side rack_number = D-17 machine_number = 0.7:r09.spine101.atl03.fab serial_nu…"
click at [651, 22] on icon "close" at bounding box center [650, 22] width 7 height 8
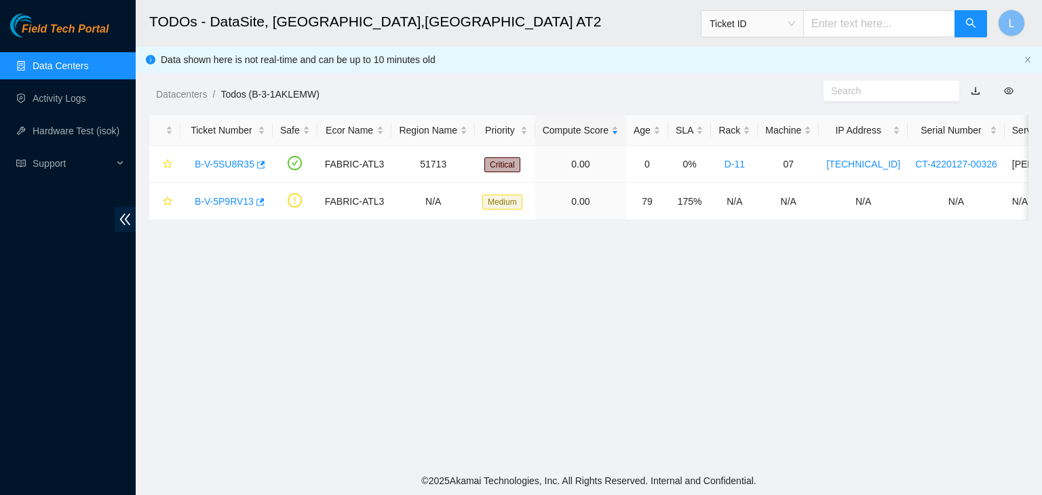
scroll to position [284, 0]
